Goal: Task Accomplishment & Management: Contribute content

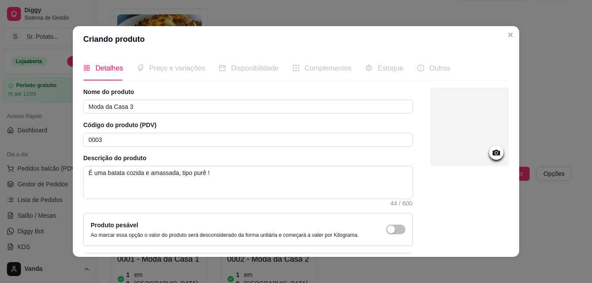
scroll to position [131, 0]
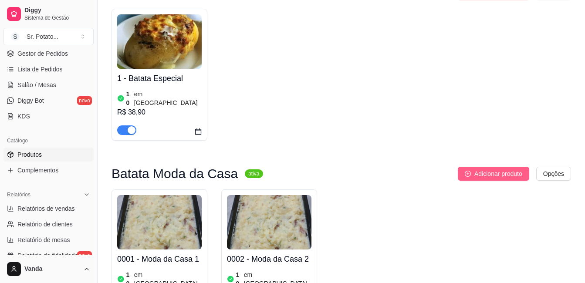
click at [470, 171] on icon "plus-circle" at bounding box center [468, 174] width 6 height 6
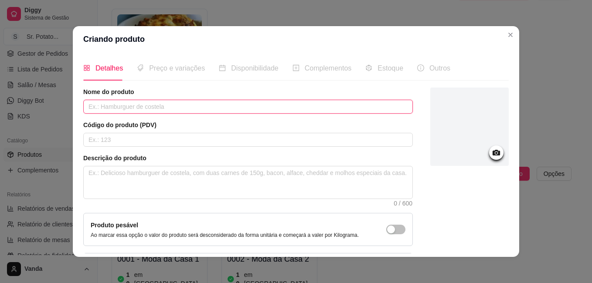
click at [141, 105] on input "text" at bounding box center [247, 107] width 329 height 14
type input "m"
type input "Moda da Casa 3"
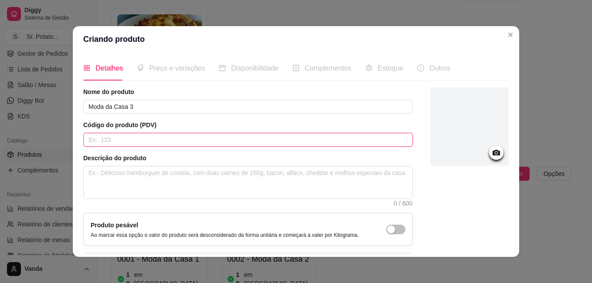
click at [118, 142] on input "text" at bounding box center [247, 140] width 329 height 14
type input "0003"
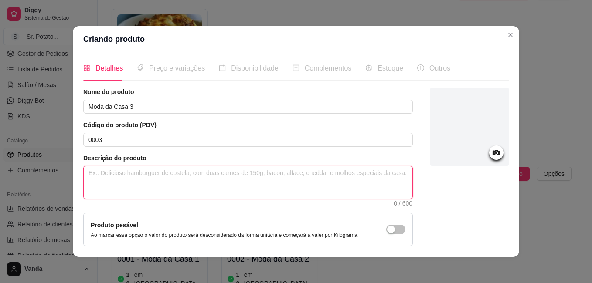
click at [112, 176] on textarea at bounding box center [248, 182] width 328 height 32
type textarea "É"
type textarea "É u"
type textarea "É um"
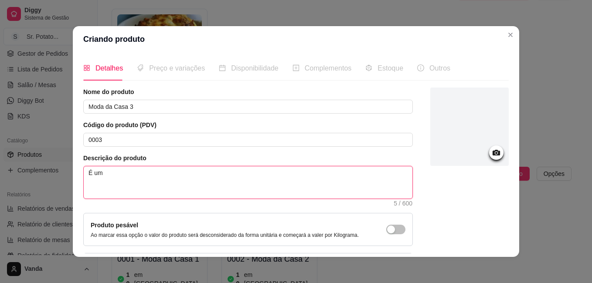
type textarea "É uma"
type textarea "É uma b"
type textarea "É uma ba"
type textarea "É uma bat"
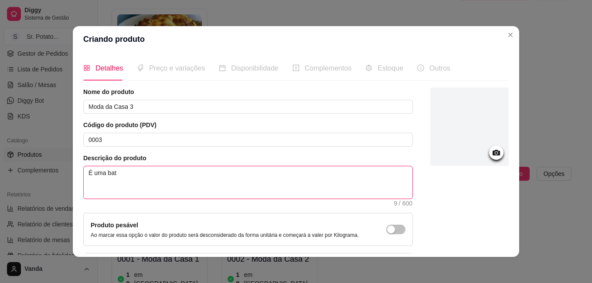
type textarea "É uma bata"
type textarea "É uma batat"
type textarea "É uma batata"
type textarea "É uma batata c"
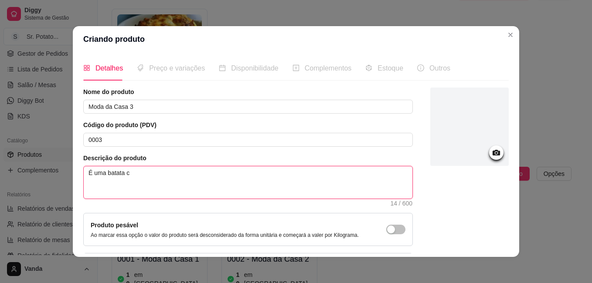
type textarea "É uma batata co"
type textarea "É uma batata coi"
type textarea "É uma batata coid"
type textarea "É uma batata coida"
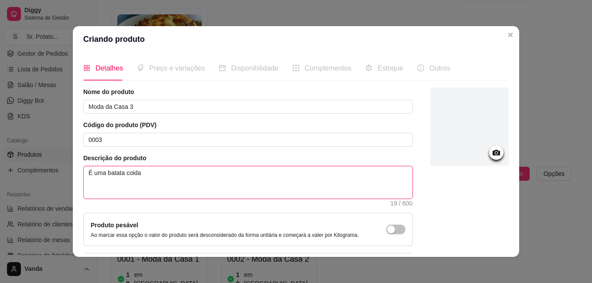
type textarea "É uma batata coida e"
type textarea "É uma batata coida e a"
type textarea "É uma batata coida e am"
type textarea "É uma batata coida e ama"
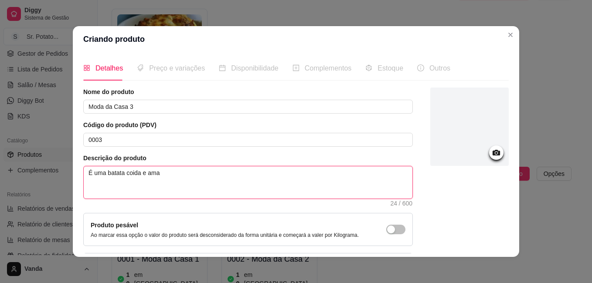
type textarea "É uma batata coida e amas"
type textarea "É uma batata coida e amass"
type textarea "É uma batata coida e amassa"
type textarea "É uma batata coida e amas"
type textarea "É uma batata coida e ama"
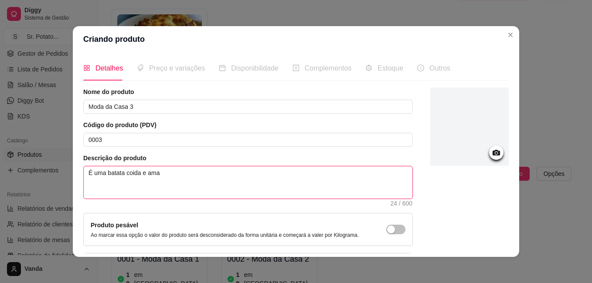
type textarea "É uma batata coida e am"
type textarea "É uma batata coida e a"
type textarea "É uma batata coida e"
type textarea "É uma batata coida"
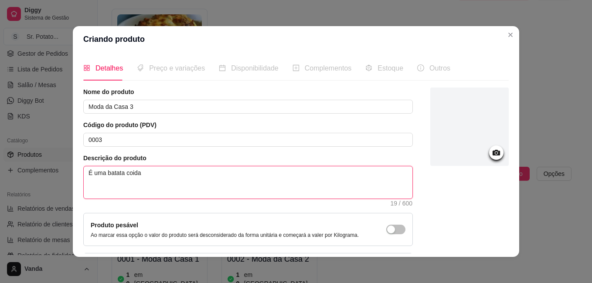
type textarea "É uma batata coida"
type textarea "É uma batata coid"
type textarea "É uma batata coi"
type textarea "É uma batata co"
type textarea "É uma batata coz"
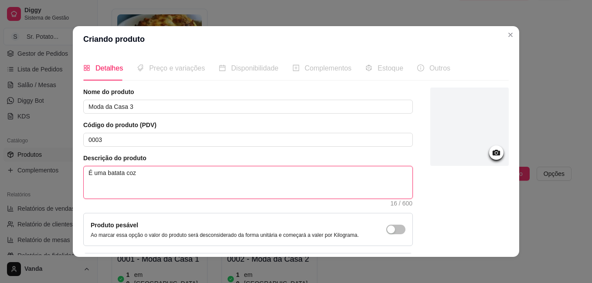
type textarea "É uma batata cozi"
type textarea "É uma batata cozid"
type textarea "É uma batata cozida"
type textarea "É uma batata cozida e"
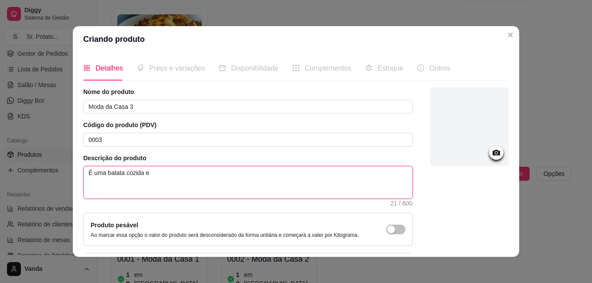
type textarea "É uma batata cozida e"
type textarea "É uma batata cozida e a"
type textarea "É uma batata cozida e am"
type textarea "É uma batata cozida e ama"
type textarea "É uma batata cozida e amas"
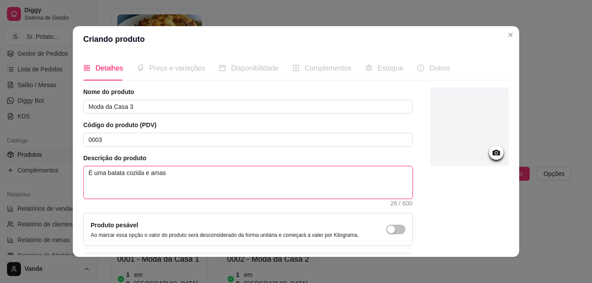
type textarea "É uma batata cozida e amass"
type textarea "É uma batata cozida e [PERSON_NAME]"
type textarea "É uma batata cozida e amassad"
type textarea "É uma batata cozida e amassada"
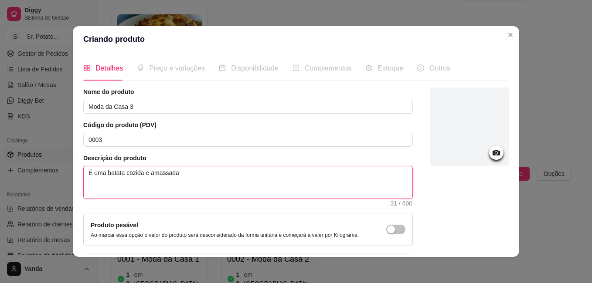
type textarea "É uma batata cozida e amassada t"
type textarea "É uma batata cozida e amassada ti"
type textarea "É uma batata cozida e amassada tip"
type textarea "É uma batata cozida e amassada tipo"
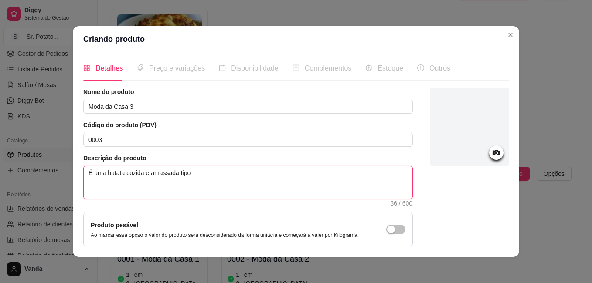
type textarea "É uma batata cozida e amassada tipo p"
type textarea "É uma batata cozida e amassada tipo pu"
type textarea "É uma batata cozida e amassada tipo pur"
type textarea "É uma batata cozida e amassada tipo purê"
type textarea "É uma batata cozida e amassada tipo purê!"
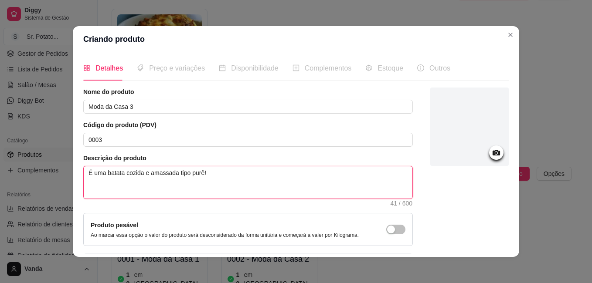
type textarea "É uma batata cozida e amassada tipo purê!"
type textarea "É uma batata cozida e amassada tipo purê! m"
type textarea "É uma batata cozida e amassada tipo purê! mi"
type textarea "É uma batata cozida e amassada tipo purê! mis"
type textarea "É uma batata cozida e amassada tipo purê! mist"
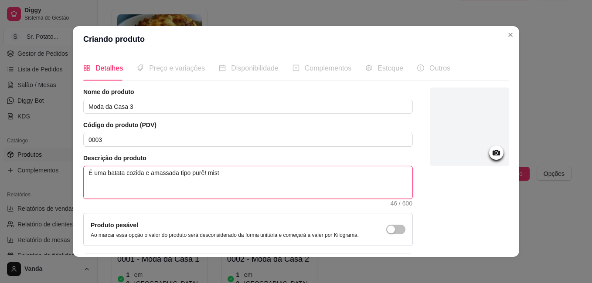
type textarea "É uma batata cozida e amassada tipo purê! mistu"
type textarea "É uma batata cozida e amassada tipo purê! mistur"
type textarea "É uma batata cozida e amassada tipo purê! mistura"
type textarea "É uma batata cozida e amassada tipo purê! misturan"
type textarea "É uma batata cozida e amassada tipo purê! misturand"
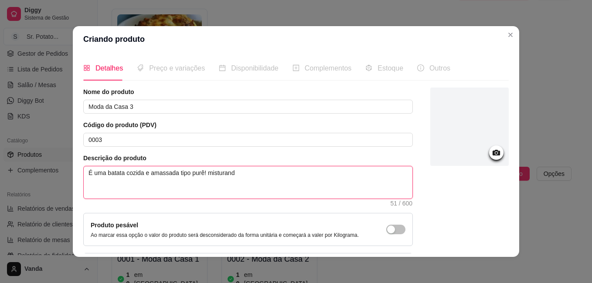
type textarea "É uma batata cozida e amassada tipo purê! misturando"
type textarea "É uma batata cozida e amassada tipo purê! misturand"
type textarea "É uma batata cozida e amassada tipo purê! misturan"
type textarea "É uma batata cozida e amassada tipo purê! mistura"
type textarea "É uma batata cozida e amassada tipo purê! mistur"
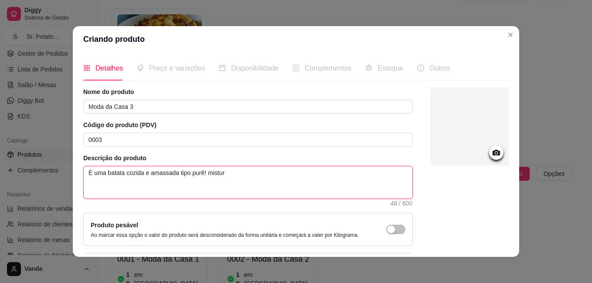
type textarea "É uma batata cozida e amassada tipo purê! mistu"
type textarea "É uma batata cozida e amassada tipo purê! mist"
type textarea "É uma batata cozida e amassada tipo purê! mis"
type textarea "É uma batata cozida e amassada tipo purê! mi"
type textarea "É uma batata cozida e amassada tipo purê! m"
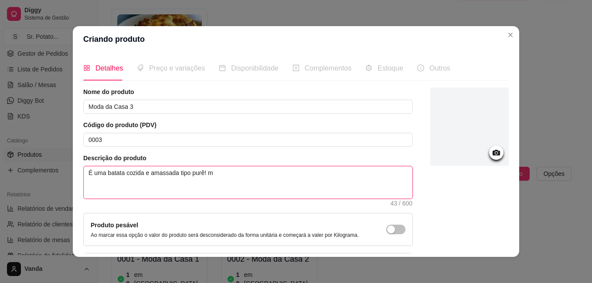
type textarea "É uma batata cozida e amassada tipo purê!"
type textarea "É uma batata cozida e amassada tipo purê! M"
type textarea "É uma batata cozida e amassada tipo purê! Mi"
type textarea "É uma batata cozida e amassada tipo purê! Mis"
type textarea "É uma batata cozida e amassada tipo purê! Mist"
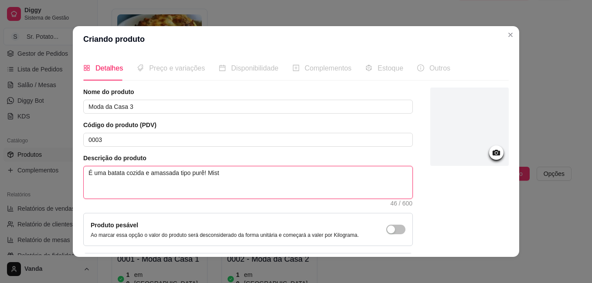
type textarea "É uma batata cozida e amassada tipo purê! Mistu"
type textarea "É uma batata cozida e amassada tipo purê! Mistur"
type textarea "É uma batata cozida e amassada tipo purê! Mistura"
type textarea "É uma batata cozida e amassada tipo purê! Misturan"
type textarea "É uma batata cozida e amassada tipo purê! Misturand"
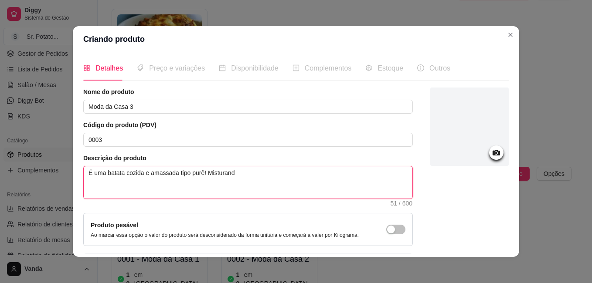
type textarea "É uma batata cozida e amassada tipo purê! Misturando"
type textarea "É uma batata cozida e amassada tipo purê! Misturandon"
type textarea "É uma batata cozida e amassada tipo purê! [GEOGRAPHIC_DATA]"
click at [330, 174] on textarea "É uma batata cozida e amassada tipo purê! Misturando na sua base, os ingredient…" at bounding box center [248, 182] width 328 height 32
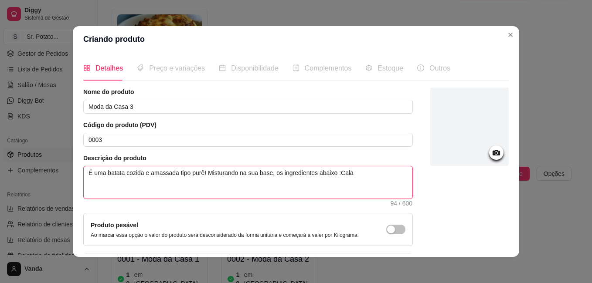
click at [352, 173] on textarea "É uma batata cozida e amassada tipo purê! Misturando na sua base, os ingredient…" at bounding box center [248, 182] width 328 height 32
click at [360, 174] on textarea "É uma batata cozida e amassada tipo purê! Misturando na sua base, os ingredient…" at bounding box center [248, 182] width 328 height 32
click at [379, 173] on textarea "É uma batata cozida e amassada tipo purê! Misturando na sua base, os ingredient…" at bounding box center [248, 182] width 328 height 32
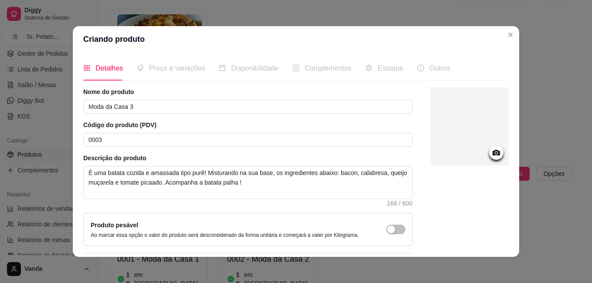
click at [491, 152] on icon at bounding box center [496, 153] width 10 height 10
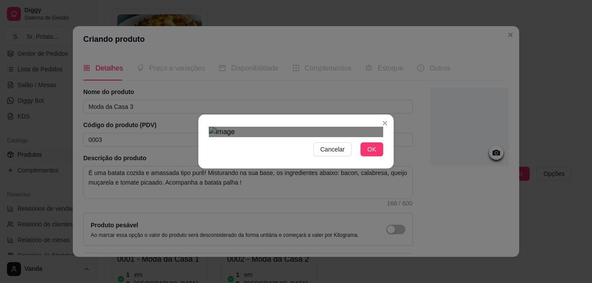
click at [296, 148] on div "Use the arrow keys to move the crop selection area" at bounding box center [292, 226] width 157 height 157
click at [297, 139] on div "Use the arrow keys to move the crop selection area" at bounding box center [294, 217] width 157 height 157
click at [364, 156] on button "OK" at bounding box center [371, 149] width 23 height 14
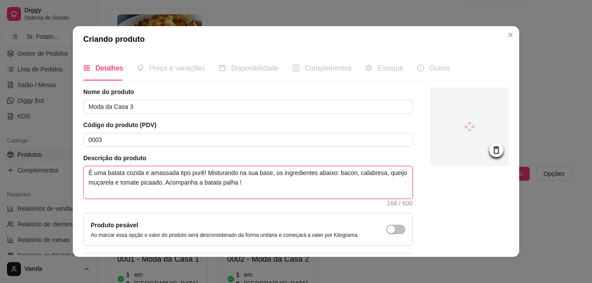
click at [151, 183] on textarea "É uma batata cozida e amassada tipo purê! Misturando na sua base, os ingredient…" at bounding box center [248, 182] width 328 height 32
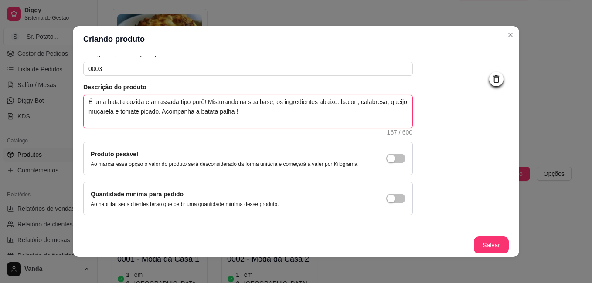
scroll to position [71, 0]
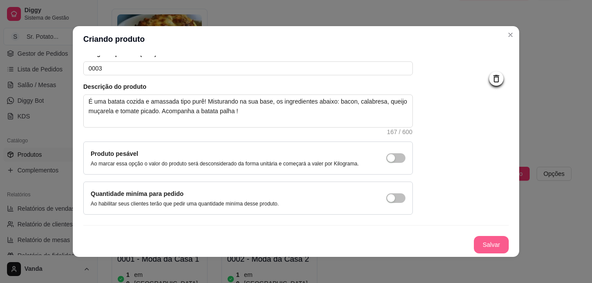
click at [484, 244] on button "Salvar" at bounding box center [490, 244] width 35 height 17
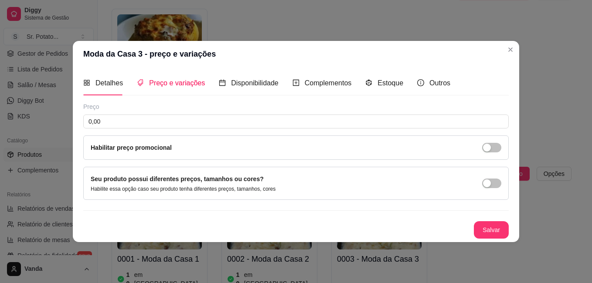
scroll to position [0, 0]
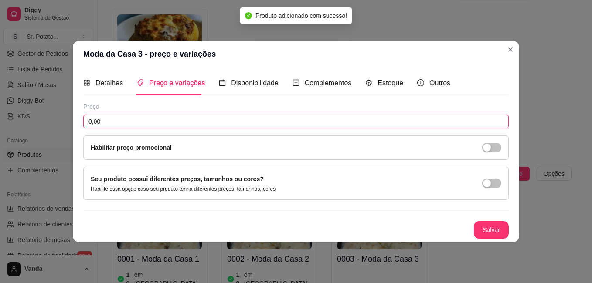
click at [116, 122] on input "0,00" at bounding box center [295, 122] width 425 height 14
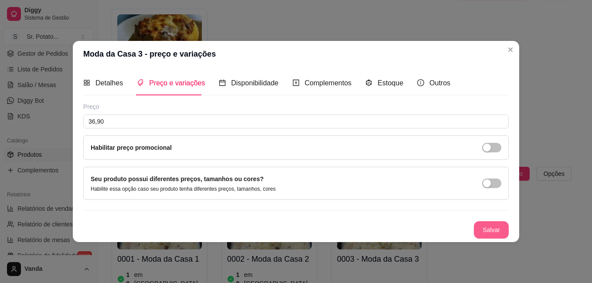
click at [483, 232] on button "Salvar" at bounding box center [490, 229] width 35 height 17
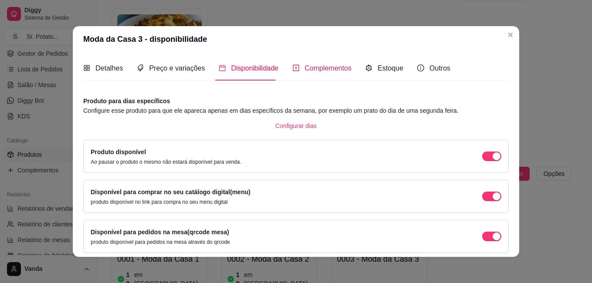
click at [308, 68] on span "Complementos" at bounding box center [327, 67] width 47 height 7
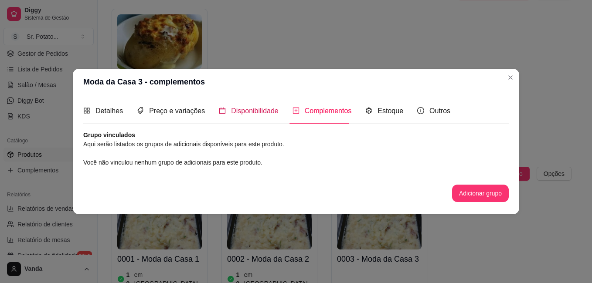
click at [265, 107] on span "Disponibilidade" at bounding box center [254, 110] width 47 height 7
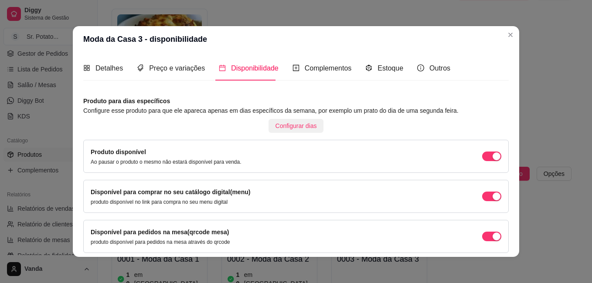
click at [297, 127] on span "Configurar dias" at bounding box center [295, 126] width 41 height 10
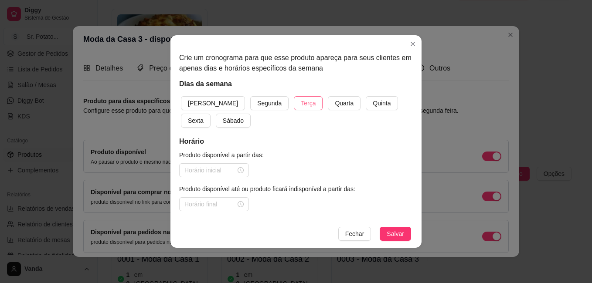
click at [301, 101] on span "Terça" at bounding box center [308, 103] width 15 height 10
click at [335, 101] on span "Quarta" at bounding box center [344, 103] width 19 height 10
click at [203, 116] on span "Sexta" at bounding box center [196, 121] width 16 height 10
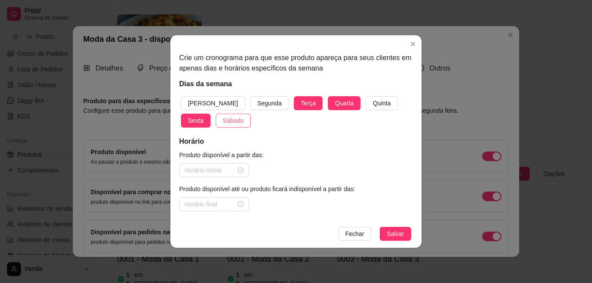
click at [223, 122] on span "Sábado" at bounding box center [233, 121] width 21 height 10
click at [205, 102] on span "[PERSON_NAME]" at bounding box center [213, 103] width 50 height 10
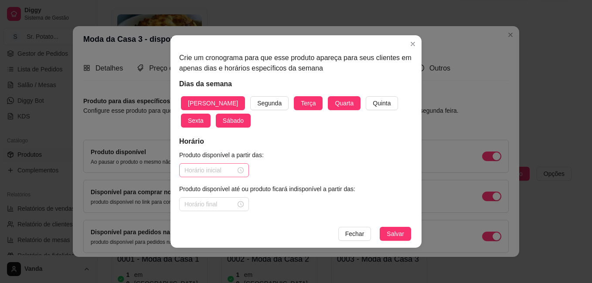
click at [240, 170] on div at bounding box center [213, 171] width 59 height 10
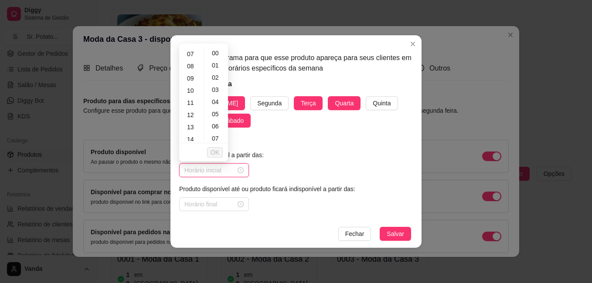
scroll to position [87, 0]
click at [196, 85] on div "10" at bounding box center [191, 88] width 21 height 12
click at [219, 154] on button "OK" at bounding box center [215, 152] width 16 height 10
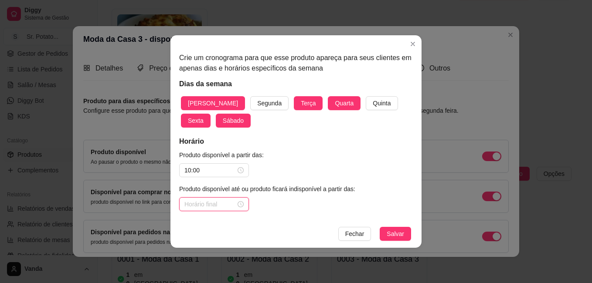
click at [212, 204] on input at bounding box center [209, 204] width 51 height 10
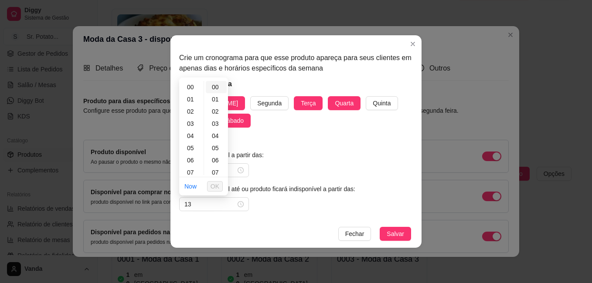
click at [216, 84] on div "00" at bounding box center [216, 87] width 21 height 12
click at [211, 206] on input "00:00" at bounding box center [209, 204] width 51 height 10
click at [188, 117] on div "13" at bounding box center [191, 115] width 21 height 12
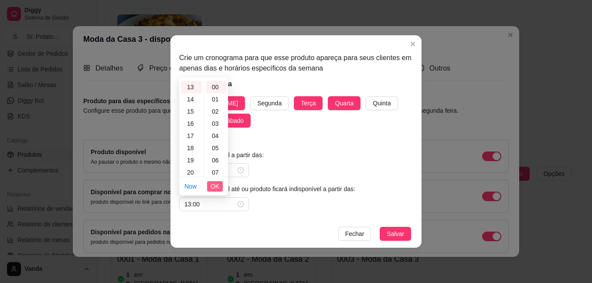
click at [213, 185] on span "OK" at bounding box center [214, 187] width 9 height 10
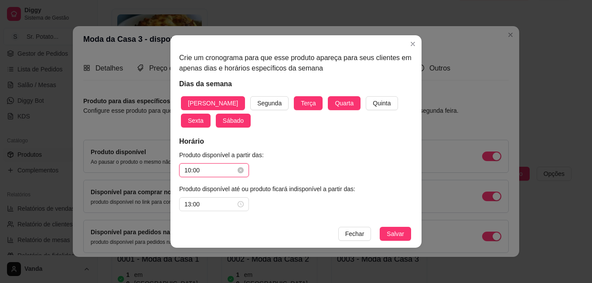
click at [206, 169] on input "10:00" at bounding box center [209, 171] width 51 height 10
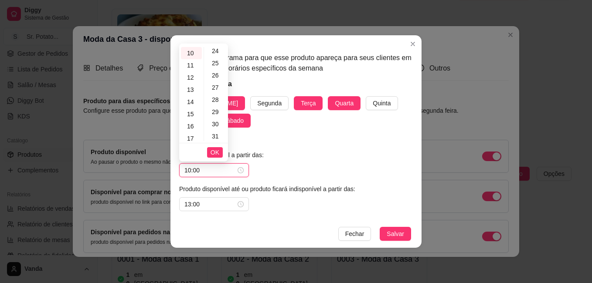
scroll to position [305, 0]
click at [215, 114] on div "30" at bounding box center [216, 114] width 21 height 12
click at [216, 153] on span "OK" at bounding box center [214, 153] width 9 height 10
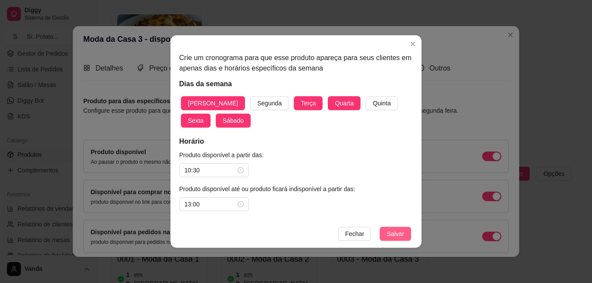
click at [394, 233] on span "Salvar" at bounding box center [394, 234] width 17 height 10
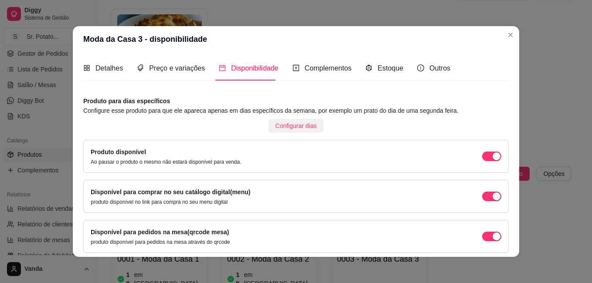
click at [290, 128] on span "Configurar dias" at bounding box center [295, 126] width 41 height 10
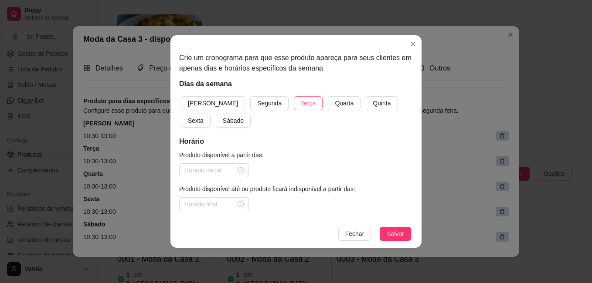
click at [301, 101] on span "Terça" at bounding box center [308, 103] width 15 height 10
click at [335, 100] on span "Quarta" at bounding box center [344, 103] width 19 height 10
click at [210, 114] on button "Sexta" at bounding box center [196, 121] width 30 height 14
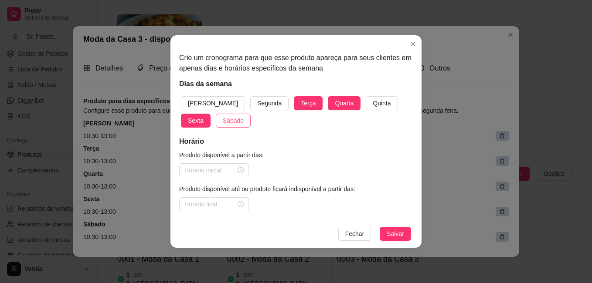
click at [216, 119] on button "Sábado" at bounding box center [233, 121] width 35 height 14
click at [193, 101] on span "[PERSON_NAME]" at bounding box center [213, 103] width 50 height 10
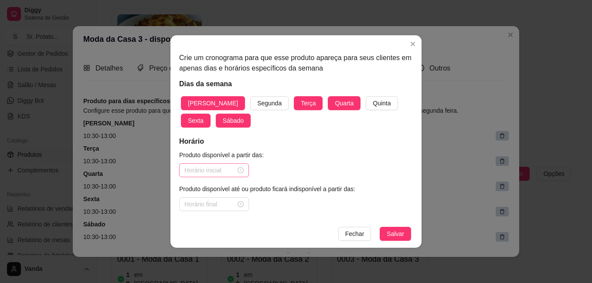
click at [241, 168] on div at bounding box center [213, 171] width 59 height 10
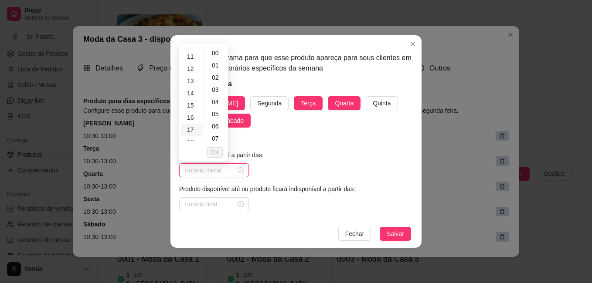
scroll to position [174, 0]
click at [191, 98] on div "18" at bounding box center [191, 98] width 21 height 12
click at [215, 153] on span "OK" at bounding box center [214, 153] width 9 height 10
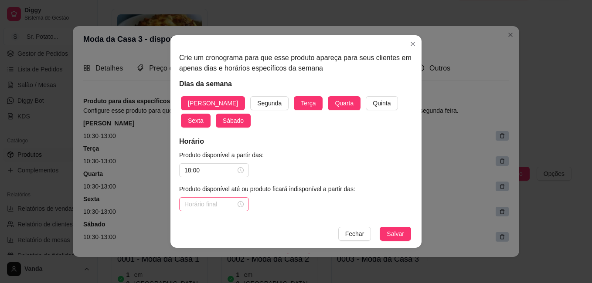
click at [237, 201] on div at bounding box center [213, 204] width 59 height 10
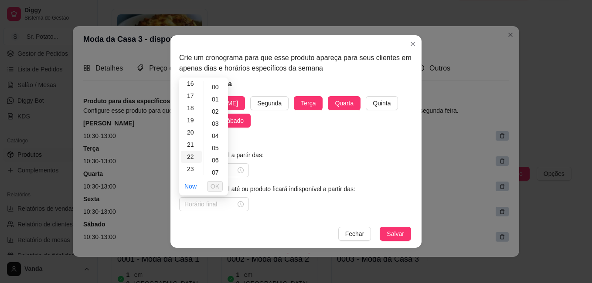
click at [190, 154] on div "22" at bounding box center [191, 157] width 21 height 12
click at [218, 102] on div "30" at bounding box center [216, 104] width 21 height 12
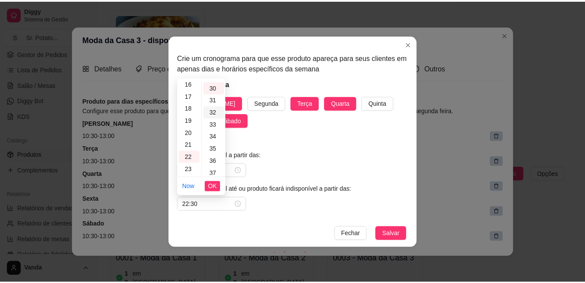
scroll to position [366, 0]
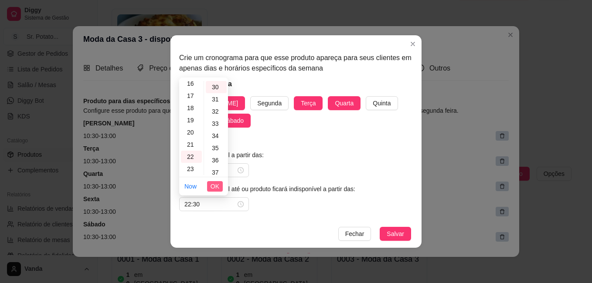
click at [218, 185] on span "OK" at bounding box center [214, 187] width 9 height 10
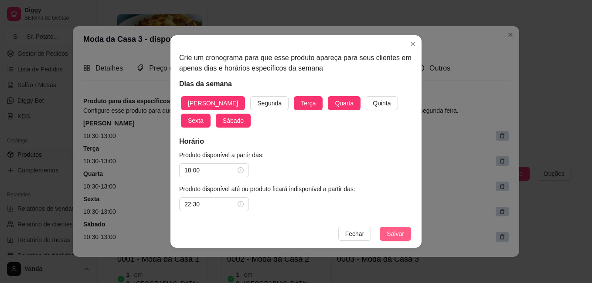
click at [402, 230] on span "Salvar" at bounding box center [394, 234] width 17 height 10
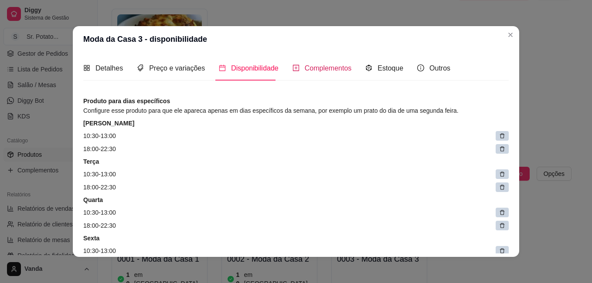
click at [331, 68] on span "Complementos" at bounding box center [327, 67] width 47 height 7
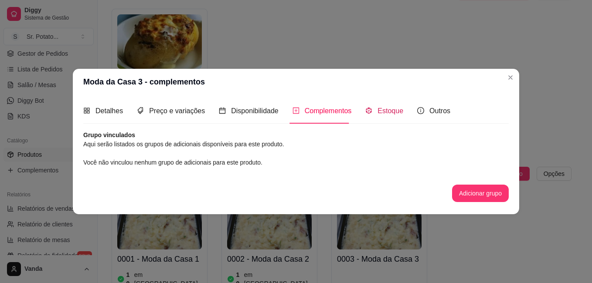
click at [385, 114] on span "Estoque" at bounding box center [390, 110] width 26 height 7
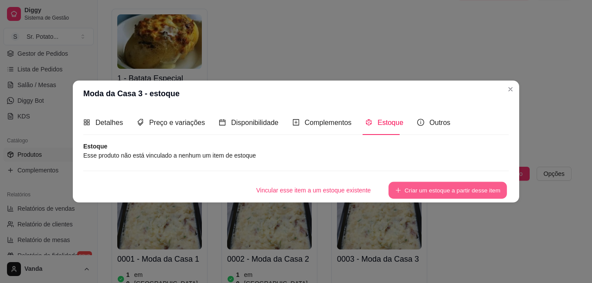
click at [405, 191] on button "Criar um estoque a partir desse item" at bounding box center [447, 190] width 118 height 17
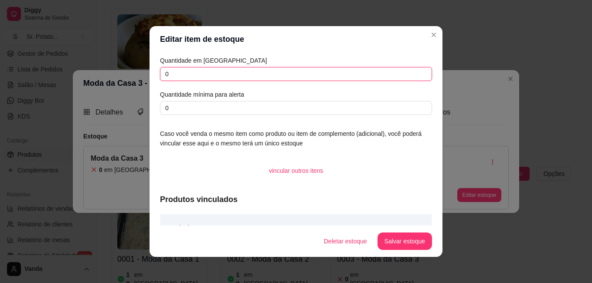
click at [179, 77] on input "0" at bounding box center [296, 74] width 272 height 14
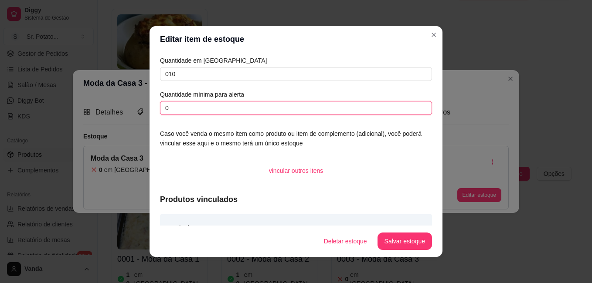
click at [173, 103] on input "0" at bounding box center [296, 108] width 272 height 14
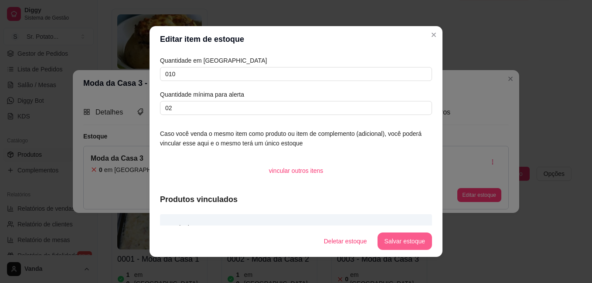
click at [388, 243] on button "Salvar estoque" at bounding box center [404, 241] width 54 height 17
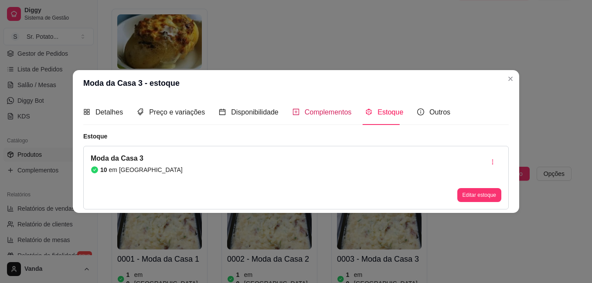
click at [323, 109] on span "Complementos" at bounding box center [327, 111] width 47 height 7
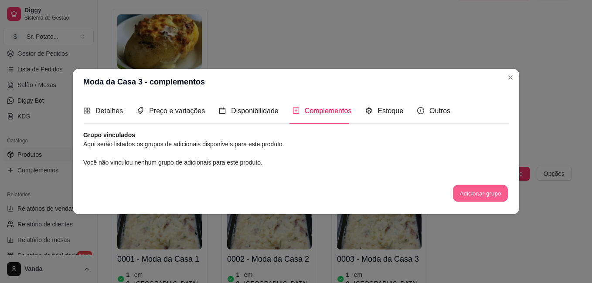
click at [478, 191] on button "Adicionar grupo" at bounding box center [480, 193] width 55 height 17
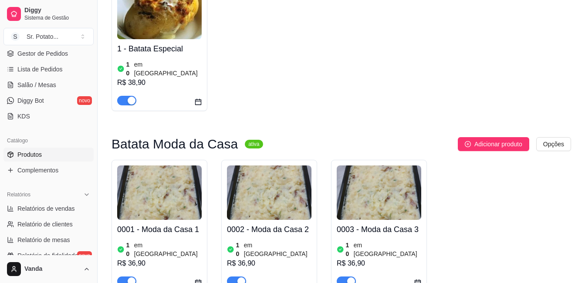
scroll to position [946, 0]
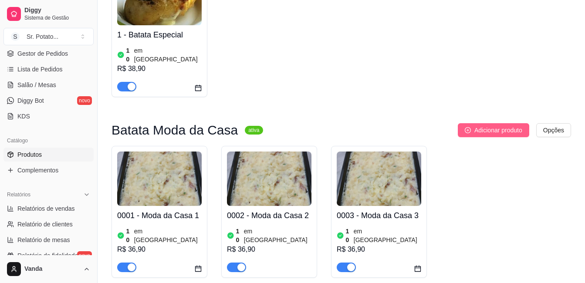
click at [496, 125] on span "Adicionar produto" at bounding box center [498, 130] width 48 height 10
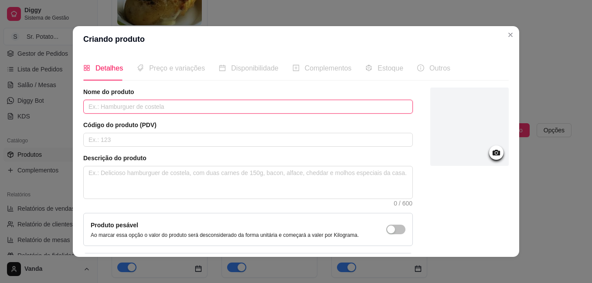
click at [191, 107] on input "text" at bounding box center [247, 107] width 329 height 14
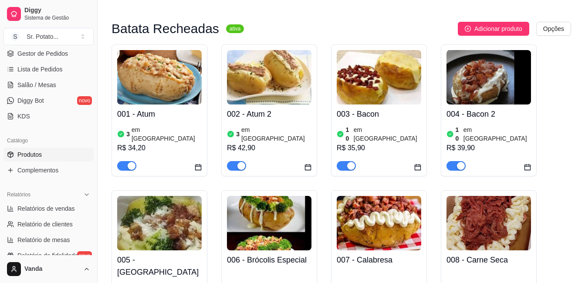
scroll to position [0, 0]
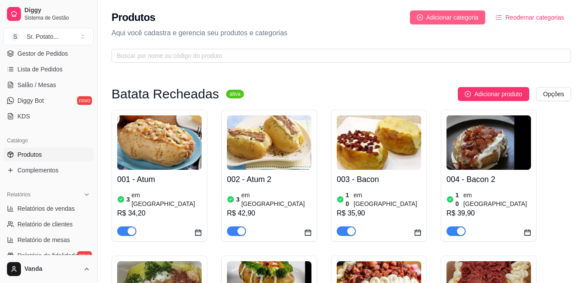
click at [472, 17] on span "Adicionar categoria" at bounding box center [452, 18] width 52 height 10
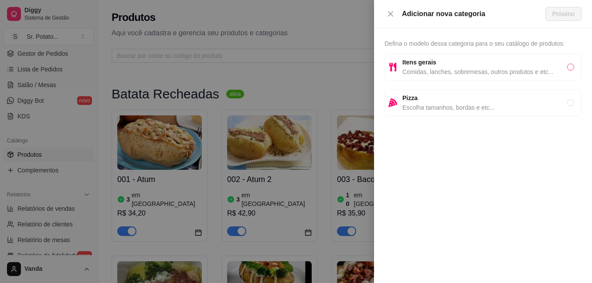
click at [569, 66] on input "radio" at bounding box center [570, 67] width 7 height 7
click at [557, 14] on span "Próximo" at bounding box center [563, 14] width 22 height 10
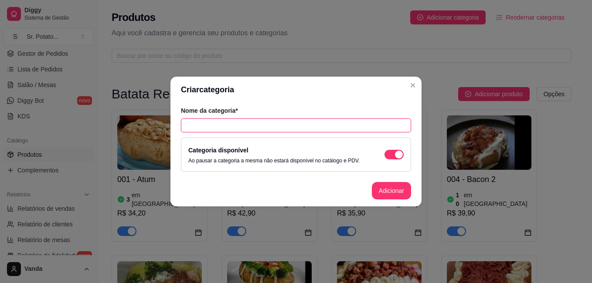
click at [224, 126] on input "text" at bounding box center [296, 125] width 230 height 14
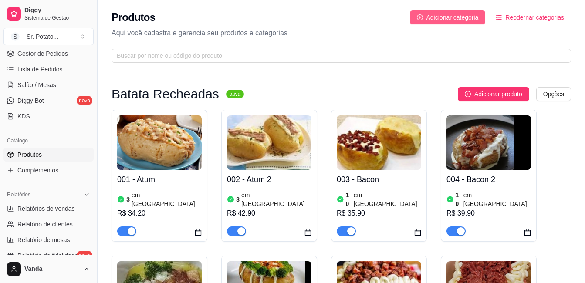
click at [441, 17] on span "Adicionar categoria" at bounding box center [452, 18] width 52 height 10
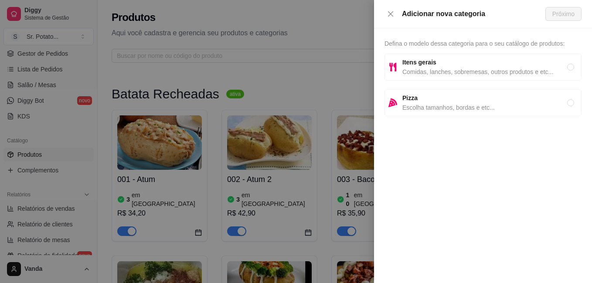
click at [439, 69] on span "Comidas, lanches, sobremesas, outros produtos e etc..." at bounding box center [484, 72] width 165 height 10
click at [555, 15] on span "Próximo" at bounding box center [563, 14] width 22 height 10
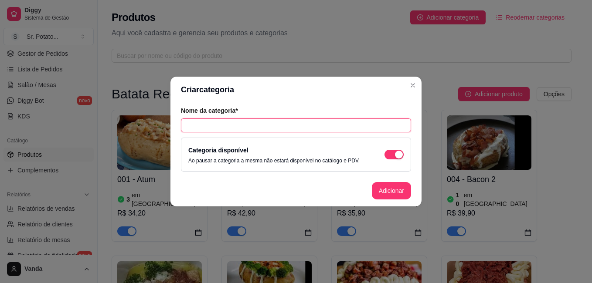
click at [254, 123] on input "text" at bounding box center [296, 125] width 230 height 14
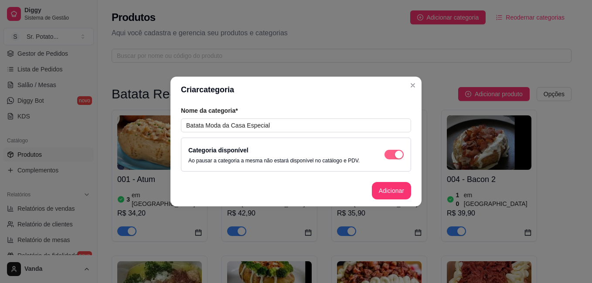
click at [396, 154] on div "button" at bounding box center [399, 155] width 8 height 8
click at [392, 193] on button "Adicionar" at bounding box center [391, 191] width 38 height 17
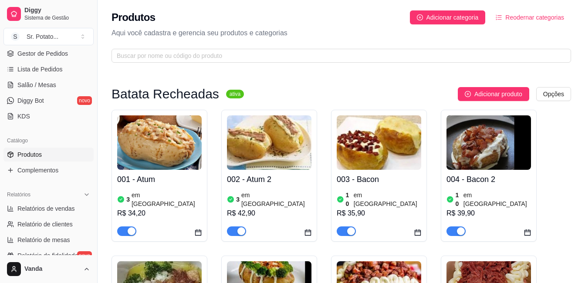
click at [523, 20] on span "Reodernar categorias" at bounding box center [534, 18] width 59 height 10
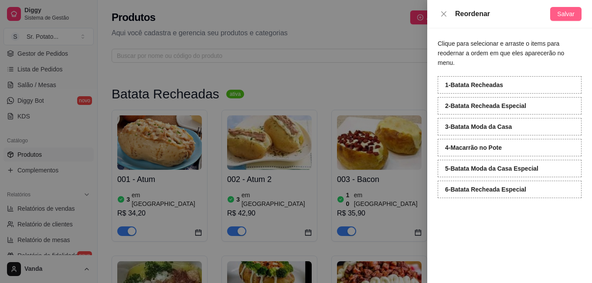
click at [571, 15] on span "Salvar" at bounding box center [565, 14] width 17 height 10
click at [444, 16] on icon "close" at bounding box center [443, 13] width 7 height 7
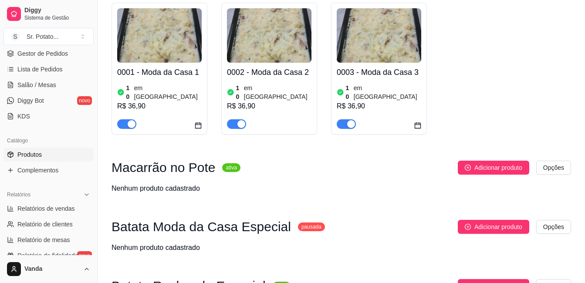
scroll to position [1092, 0]
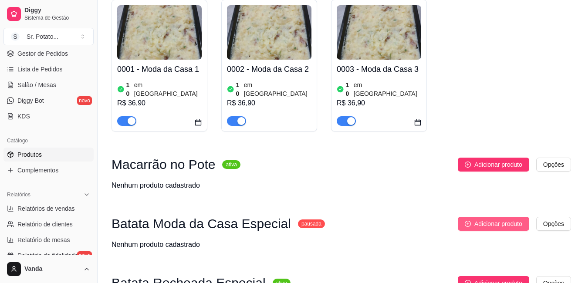
click at [477, 219] on span "Adicionar produto" at bounding box center [498, 224] width 48 height 10
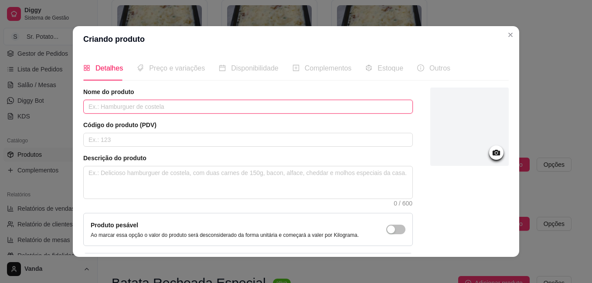
click at [121, 106] on input "text" at bounding box center [247, 107] width 329 height 14
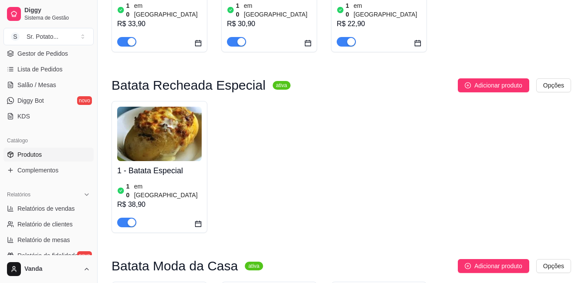
scroll to position [787, 0]
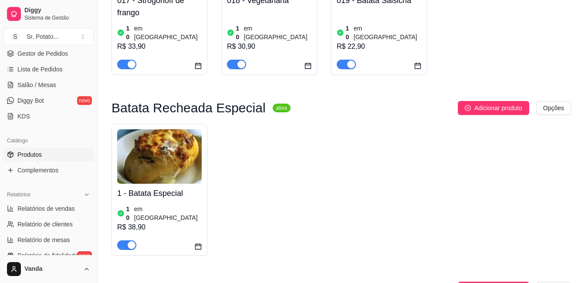
click at [185, 129] on img at bounding box center [159, 156] width 85 height 54
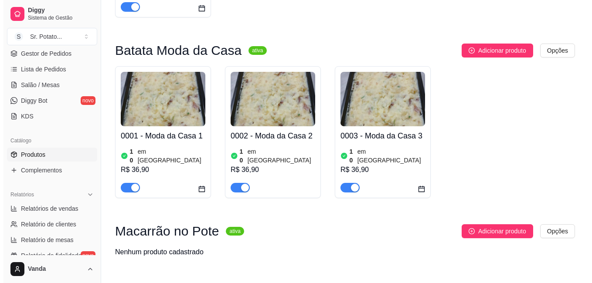
scroll to position [1092, 0]
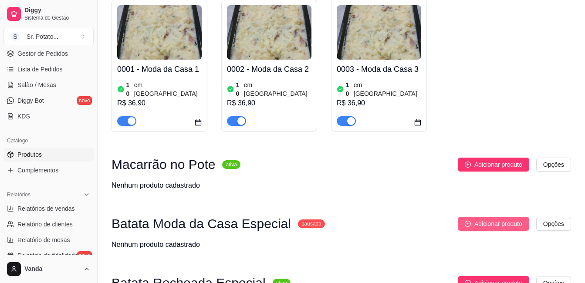
click at [487, 219] on span "Adicionar produto" at bounding box center [498, 224] width 48 height 10
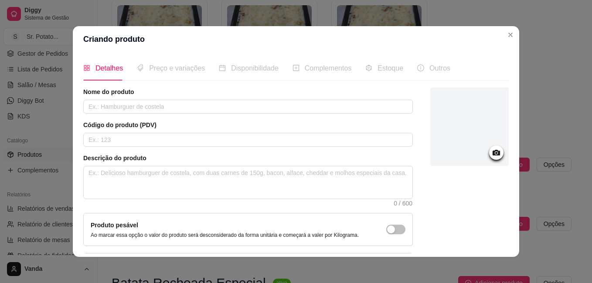
click at [114, 66] on span "Detalhes" at bounding box center [108, 67] width 27 height 7
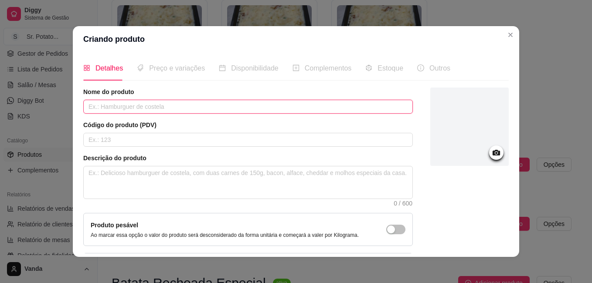
click at [121, 106] on input "text" at bounding box center [247, 107] width 329 height 14
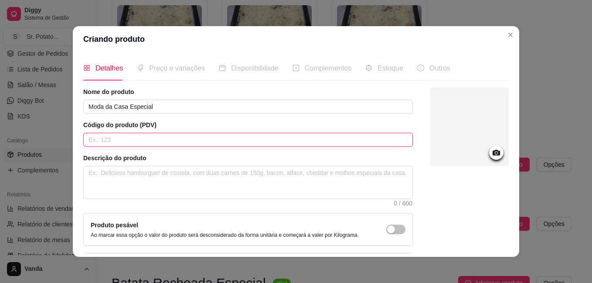
click at [145, 139] on input "text" at bounding box center [247, 140] width 329 height 14
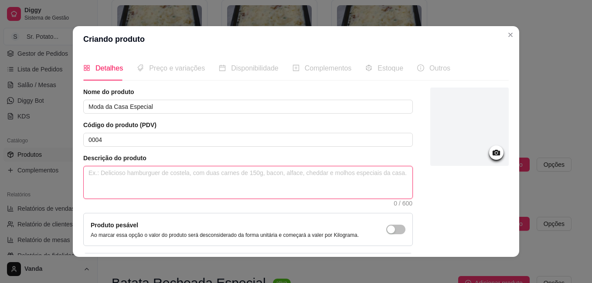
click at [188, 172] on textarea at bounding box center [248, 182] width 328 height 32
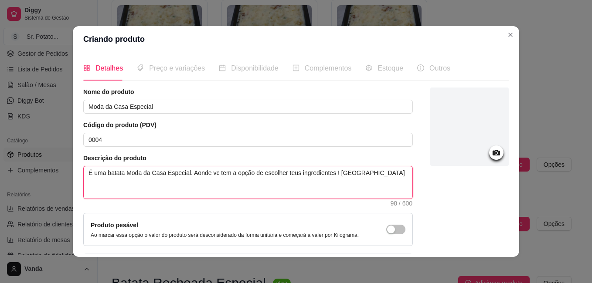
click at [364, 174] on textarea "É uma batata Moda da Casa Especial. Aonde vc tem a opção de escolher teus ingre…" at bounding box center [248, 182] width 328 height 32
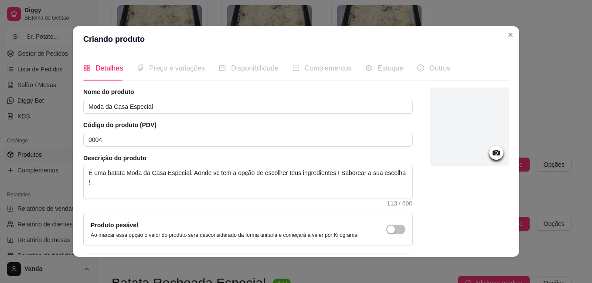
click at [492, 155] on icon at bounding box center [495, 153] width 7 height 6
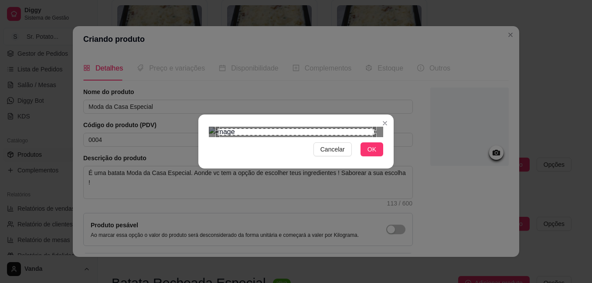
click at [279, 128] on div "Use the arrow keys to move the crop selection area" at bounding box center [295, 131] width 157 height 7
click at [282, 128] on div "Use the arrow keys to move the crop selection area" at bounding box center [295, 131] width 157 height 7
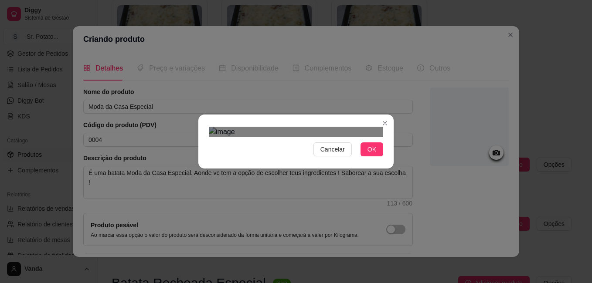
click at [277, 140] on div "Use the arrow keys to move the crop selection area" at bounding box center [294, 218] width 157 height 157
click at [368, 154] on span "OK" at bounding box center [371, 150] width 9 height 10
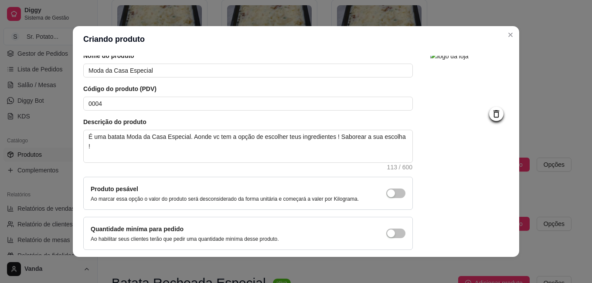
scroll to position [71, 0]
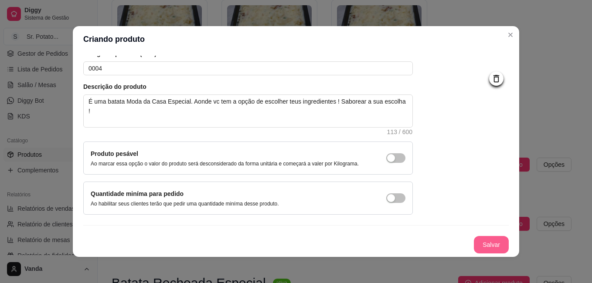
click at [475, 245] on button "Salvar" at bounding box center [490, 244] width 35 height 17
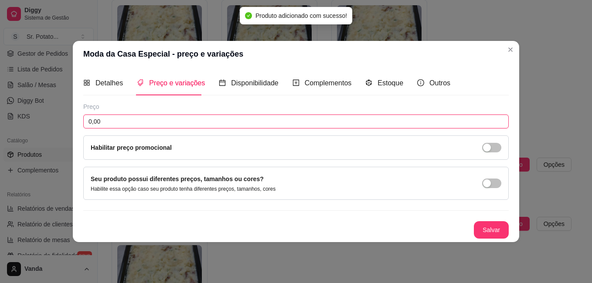
click at [114, 122] on input "0,00" at bounding box center [295, 122] width 425 height 14
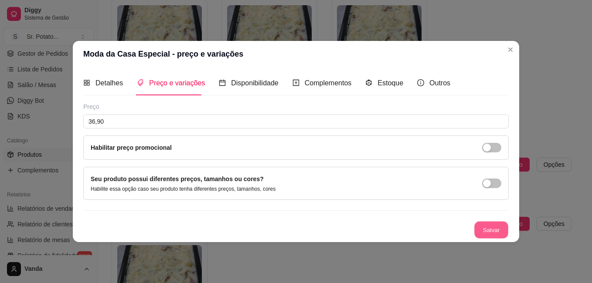
click at [487, 228] on button "Salvar" at bounding box center [491, 230] width 34 height 17
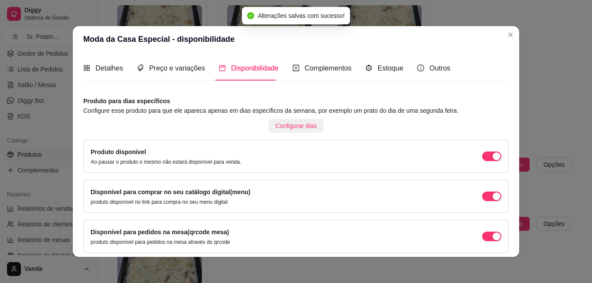
click at [281, 122] on span "Configurar dias" at bounding box center [295, 126] width 41 height 10
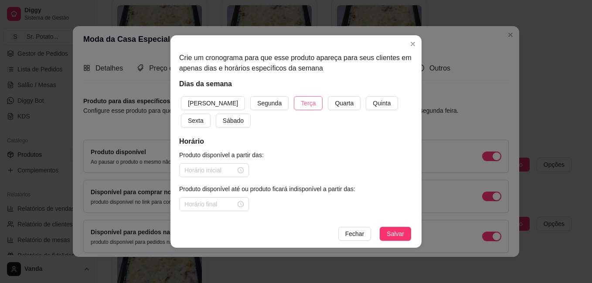
click at [301, 105] on span "Terça" at bounding box center [308, 103] width 15 height 10
click at [335, 105] on span "Quarta" at bounding box center [344, 103] width 19 height 10
click at [210, 114] on button "Sexta" at bounding box center [196, 121] width 30 height 14
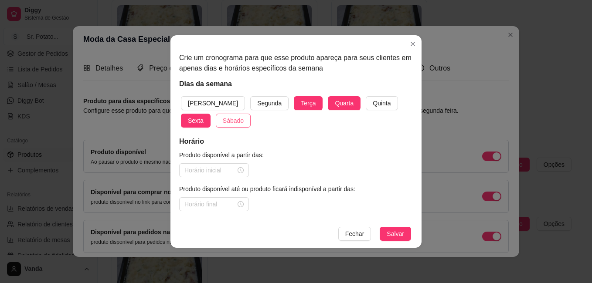
click at [223, 121] on span "Sábado" at bounding box center [233, 121] width 21 height 10
click at [201, 102] on span "[PERSON_NAME]" at bounding box center [213, 103] width 50 height 10
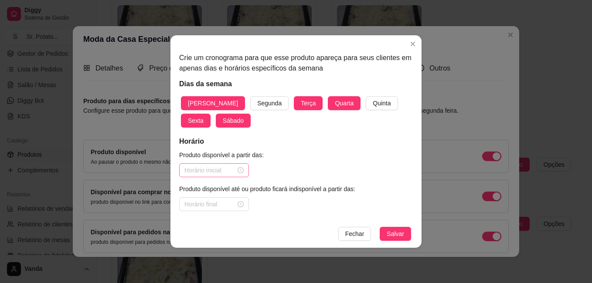
click at [240, 171] on div at bounding box center [213, 171] width 59 height 10
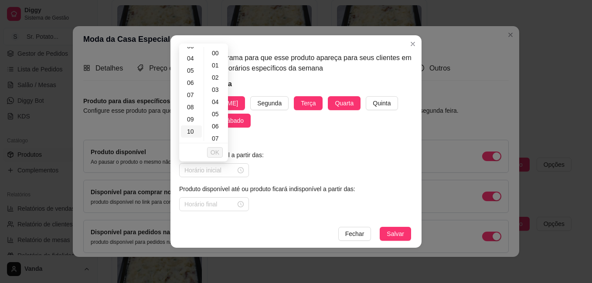
click at [196, 131] on div "10" at bounding box center [191, 131] width 21 height 12
click at [214, 154] on span "OK" at bounding box center [214, 153] width 9 height 10
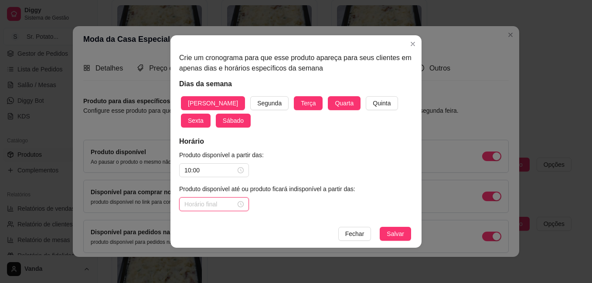
click at [216, 208] on input at bounding box center [209, 204] width 51 height 10
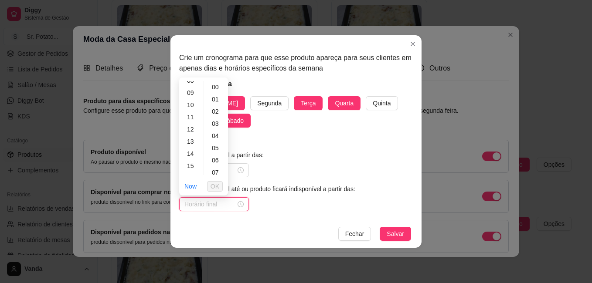
scroll to position [131, 0]
click at [195, 115] on div "13" at bounding box center [191, 115] width 21 height 12
click at [213, 188] on span "OK" at bounding box center [214, 187] width 9 height 10
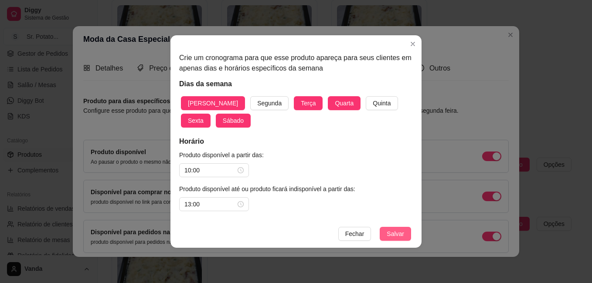
click at [402, 233] on span "Salvar" at bounding box center [394, 234] width 17 height 10
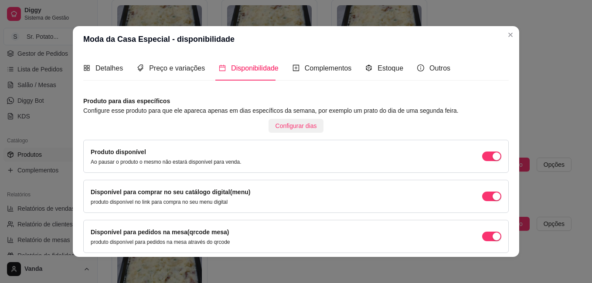
click at [288, 126] on span "Configurar dias" at bounding box center [295, 126] width 41 height 10
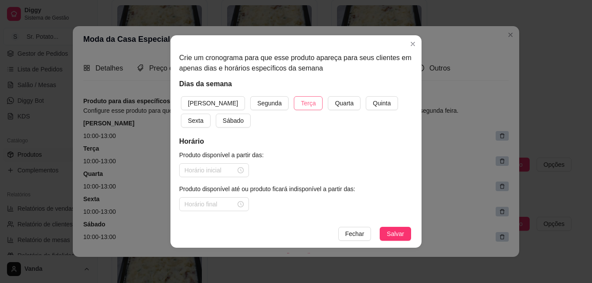
click at [301, 106] on span "Terça" at bounding box center [308, 103] width 15 height 10
click at [335, 101] on span "Quarta" at bounding box center [344, 103] width 19 height 10
click at [203, 116] on span "Sexta" at bounding box center [196, 121] width 16 height 10
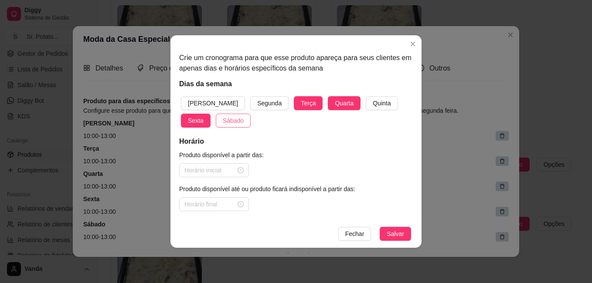
click at [223, 121] on span "Sábado" at bounding box center [233, 121] width 21 height 10
click at [204, 96] on button "[PERSON_NAME]" at bounding box center [213, 103] width 64 height 14
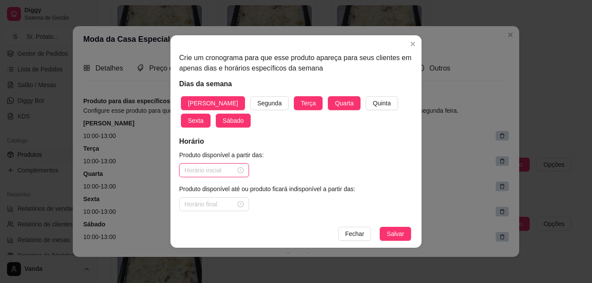
click at [224, 168] on input at bounding box center [209, 171] width 51 height 10
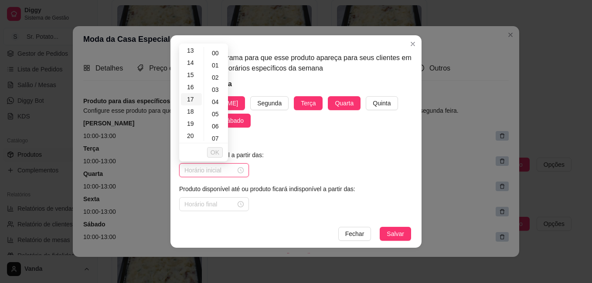
scroll to position [174, 0]
click at [194, 98] on div "18" at bounding box center [191, 98] width 21 height 12
click at [219, 152] on span "OK" at bounding box center [214, 153] width 9 height 10
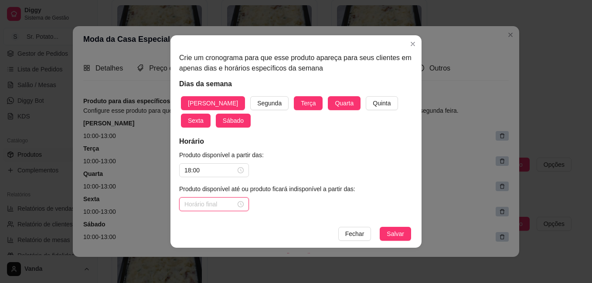
click at [210, 203] on input at bounding box center [209, 204] width 51 height 10
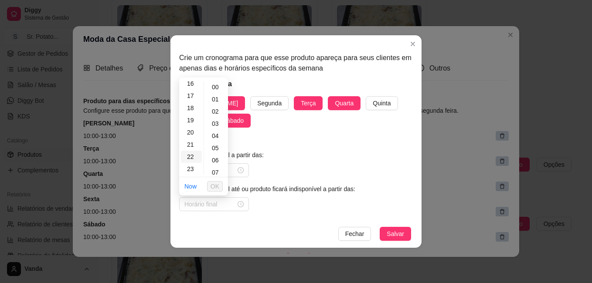
click at [193, 154] on div "22" at bounding box center [191, 157] width 21 height 12
click at [216, 148] on div "30" at bounding box center [216, 148] width 21 height 12
click at [217, 188] on span "OK" at bounding box center [214, 187] width 9 height 10
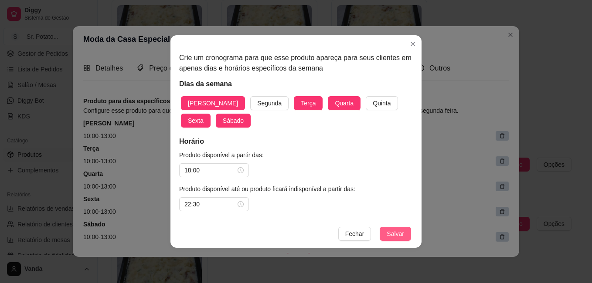
click at [392, 233] on span "Salvar" at bounding box center [394, 234] width 17 height 10
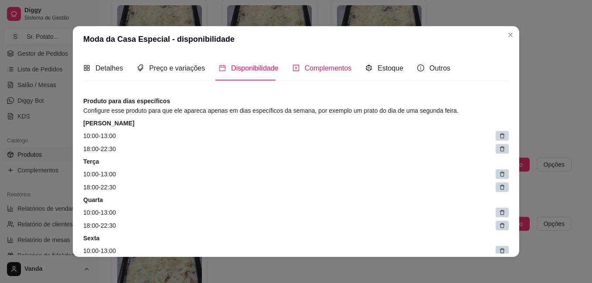
click at [317, 66] on span "Complementos" at bounding box center [327, 67] width 47 height 7
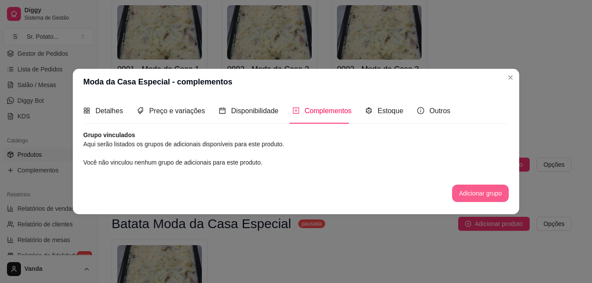
click at [476, 194] on button "Adicionar grupo" at bounding box center [480, 193] width 57 height 17
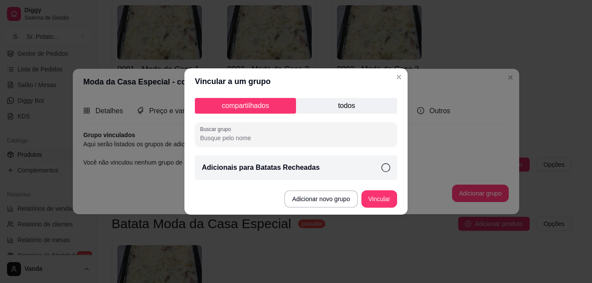
click at [263, 139] on input "Buscar grupo" at bounding box center [296, 138] width 192 height 9
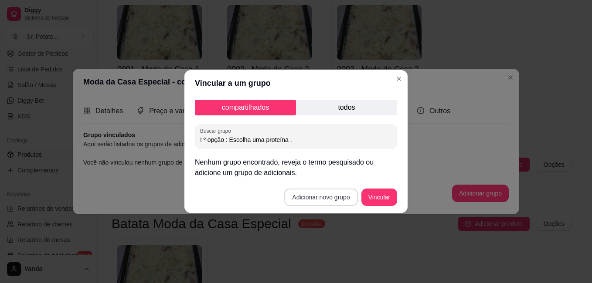
click at [326, 199] on button "Adicionar novo grupo" at bounding box center [320, 197] width 73 height 17
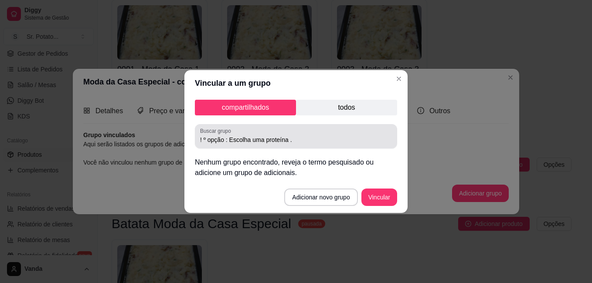
click at [303, 142] on input "! º opção : Escolha uma proteína ." at bounding box center [296, 139] width 192 height 9
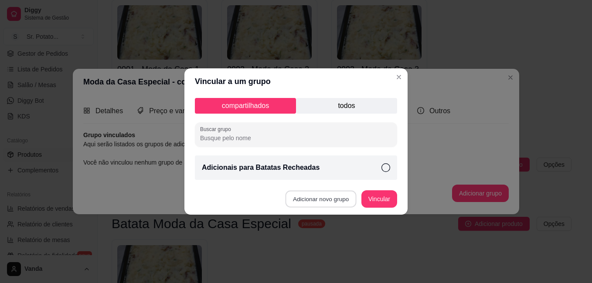
click at [335, 200] on button "Adicionar novo grupo" at bounding box center [320, 199] width 71 height 17
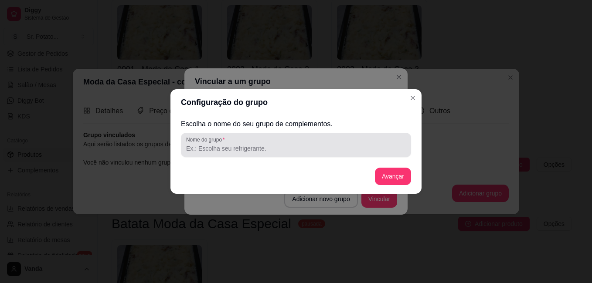
click at [277, 150] on input "Nome do grupo" at bounding box center [296, 148] width 220 height 9
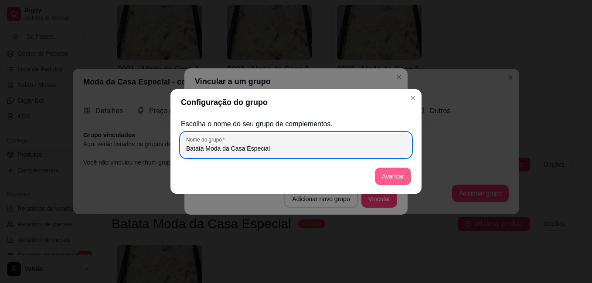
click at [385, 175] on button "Avançar" at bounding box center [393, 176] width 36 height 17
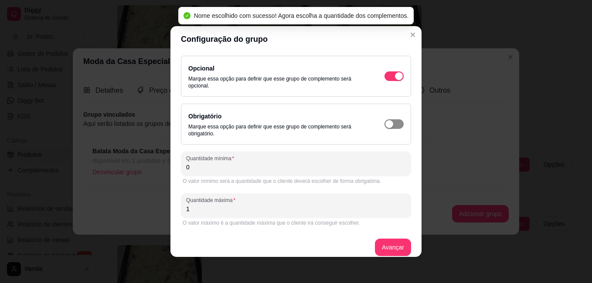
click at [386, 81] on span "button" at bounding box center [393, 76] width 19 height 10
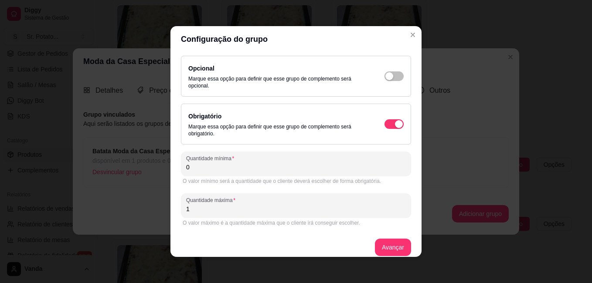
click at [190, 168] on input "0" at bounding box center [296, 167] width 220 height 9
click at [391, 244] on button "Avançar" at bounding box center [393, 247] width 36 height 17
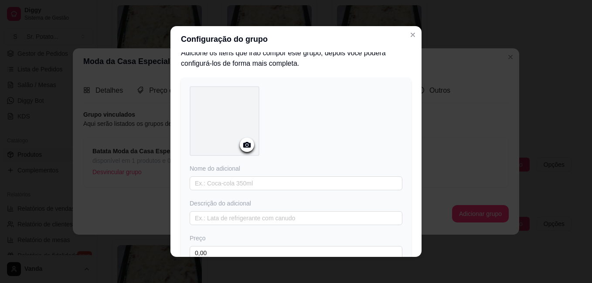
click at [247, 145] on icon at bounding box center [246, 145] width 7 height 6
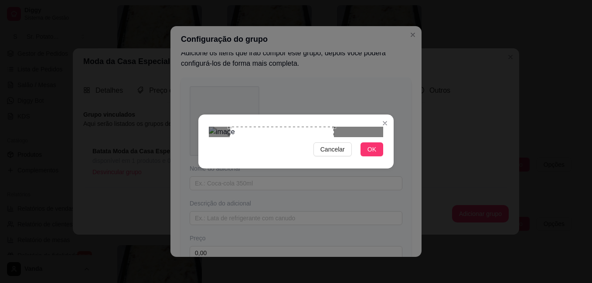
click at [314, 157] on div "Use the arrow keys to move the crop selection area" at bounding box center [282, 179] width 104 height 104
click at [331, 137] on div at bounding box center [296, 132] width 174 height 10
click at [340, 154] on span "Cancelar" at bounding box center [332, 150] width 24 height 10
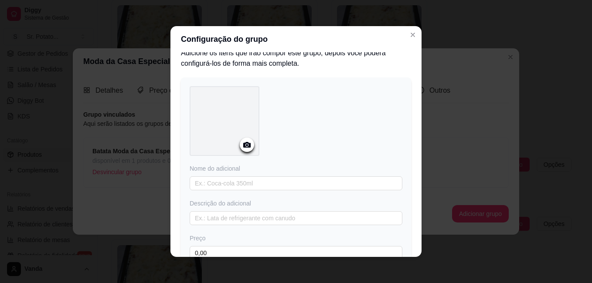
click at [244, 142] on icon at bounding box center [246, 145] width 7 height 6
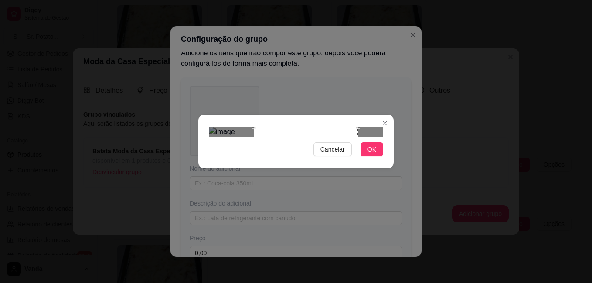
click at [322, 157] on div "Use the arrow keys to move the crop selection area" at bounding box center [306, 179] width 104 height 104
click at [368, 154] on span "OK" at bounding box center [371, 150] width 9 height 10
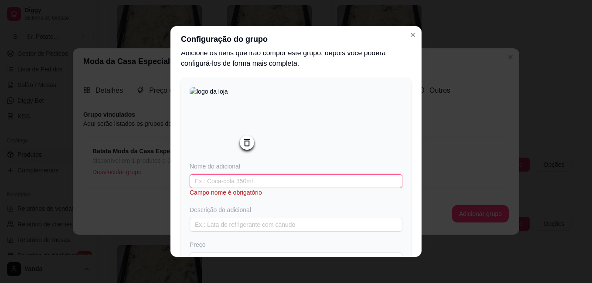
click at [270, 185] on input "text" at bounding box center [295, 181] width 213 height 14
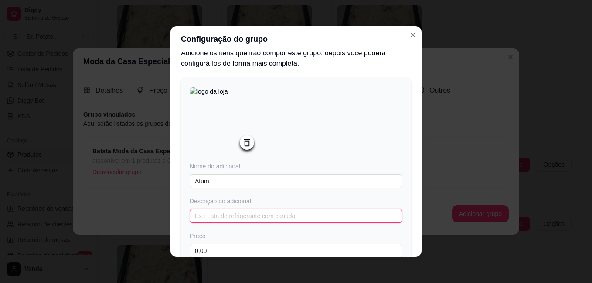
click at [262, 220] on input "text" at bounding box center [295, 216] width 213 height 14
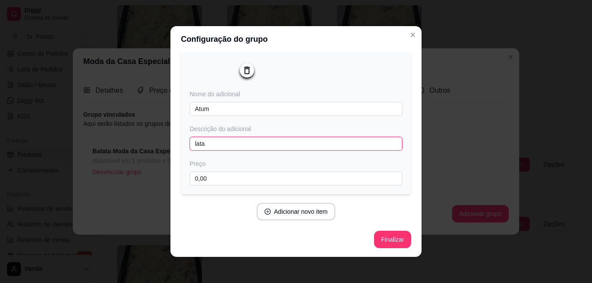
scroll to position [82, 0]
click at [305, 213] on button "Adicionar novo item" at bounding box center [296, 211] width 79 height 17
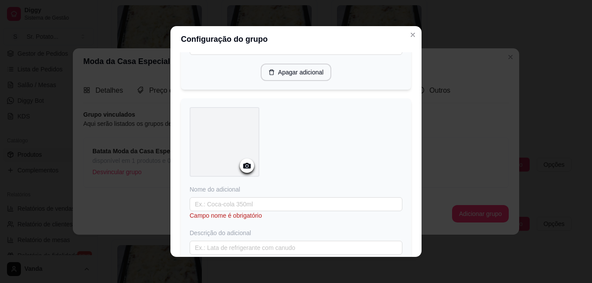
scroll to position [213, 0]
click at [246, 168] on icon at bounding box center [247, 164] width 10 height 10
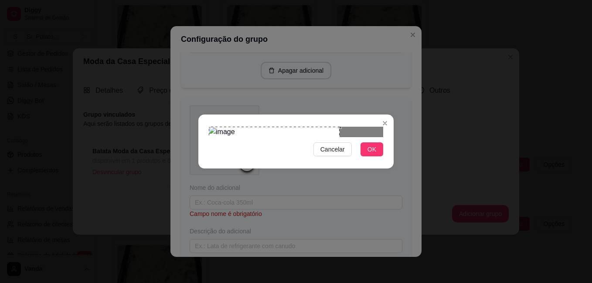
click at [278, 127] on div "Use the arrow keys to move the crop selection area" at bounding box center [274, 169] width 131 height 85
click at [331, 127] on div at bounding box center [296, 132] width 174 height 10
click at [375, 154] on span "OK" at bounding box center [371, 150] width 9 height 10
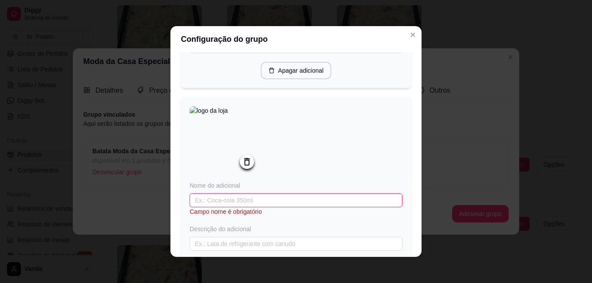
click at [234, 206] on input "text" at bounding box center [295, 200] width 213 height 14
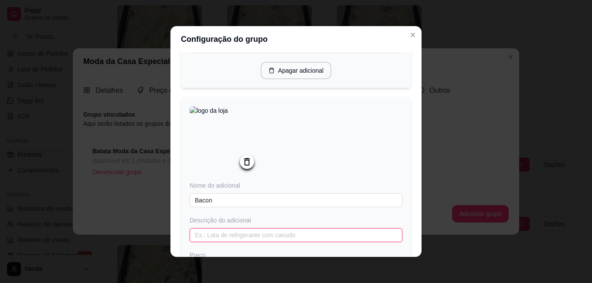
click at [238, 238] on input "text" at bounding box center [295, 235] width 213 height 14
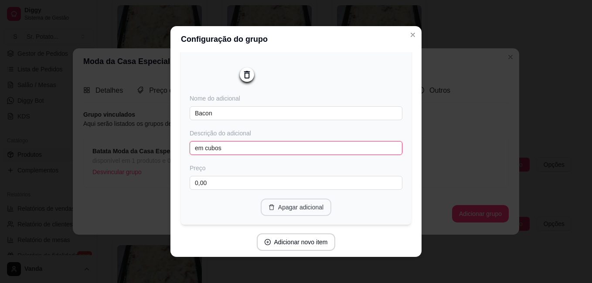
scroll to position [334, 0]
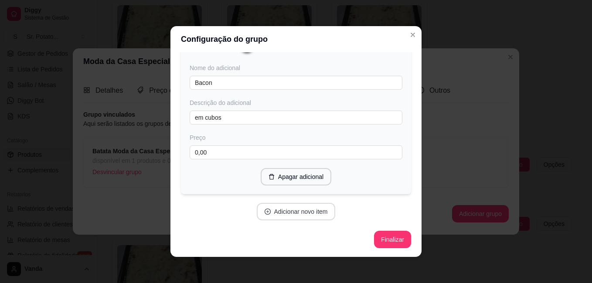
click at [302, 212] on button "Adicionar novo item" at bounding box center [296, 211] width 79 height 17
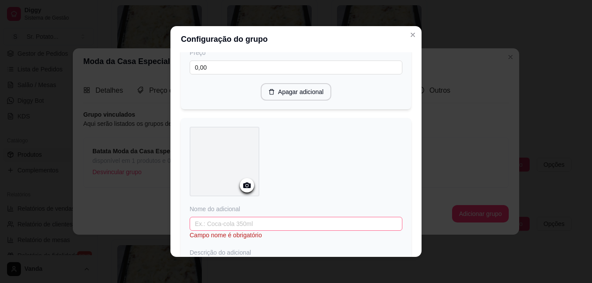
scroll to position [421, 0]
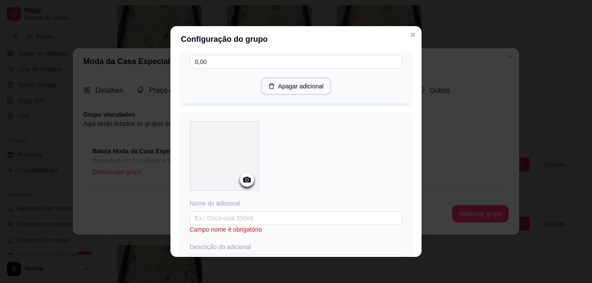
click at [245, 183] on icon at bounding box center [246, 180] width 7 height 6
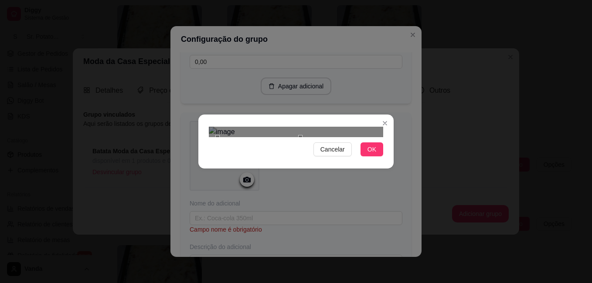
click at [301, 135] on div at bounding box center [296, 132] width 174 height 10
click at [368, 154] on span "OK" at bounding box center [371, 150] width 9 height 10
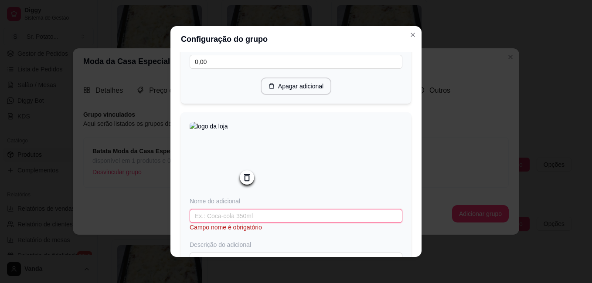
click at [267, 223] on input "text" at bounding box center [295, 216] width 213 height 14
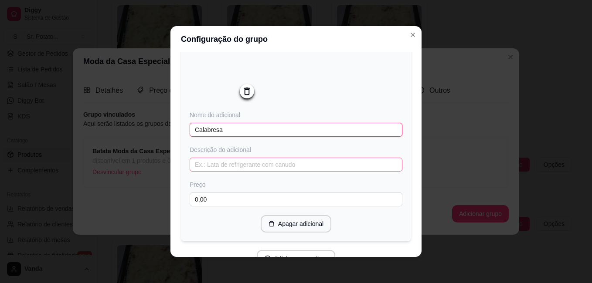
scroll to position [508, 0]
click at [254, 167] on input "text" at bounding box center [295, 164] width 213 height 14
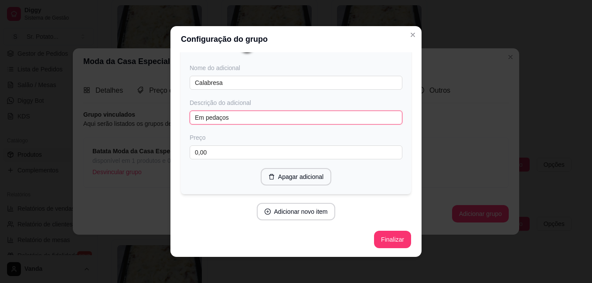
scroll to position [559, 0]
click at [297, 213] on button "Adicionar novo item" at bounding box center [295, 211] width 77 height 17
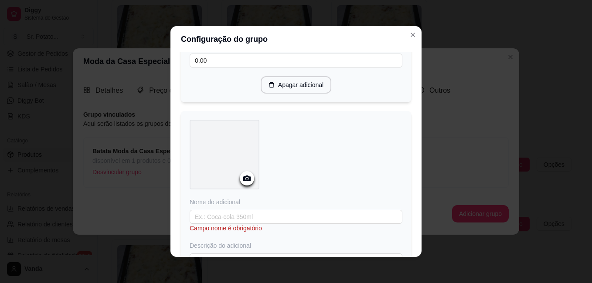
scroll to position [646, 0]
click at [247, 183] on icon at bounding box center [247, 178] width 10 height 10
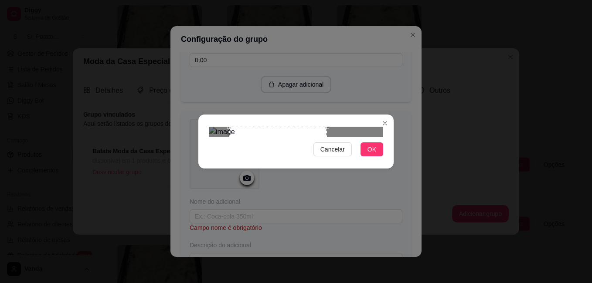
click at [253, 142] on div "Use the arrow keys to move the crop selection area" at bounding box center [278, 163] width 98 height 73
click at [376, 156] on button "OK" at bounding box center [371, 149] width 23 height 14
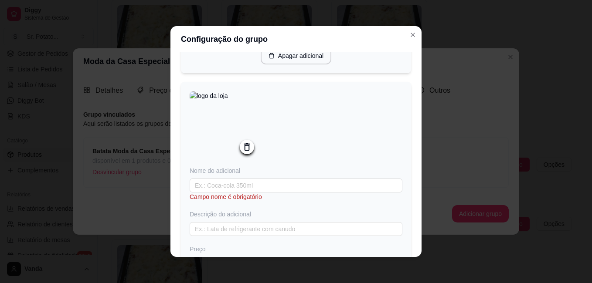
scroll to position [690, 0]
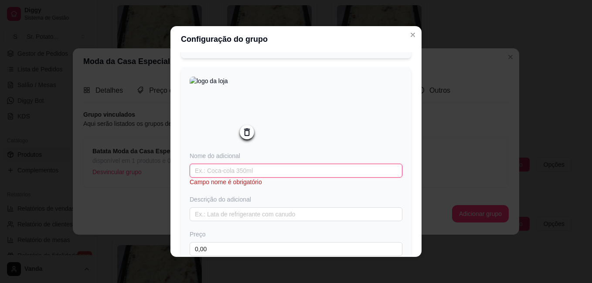
click at [263, 176] on input "text" at bounding box center [295, 171] width 213 height 14
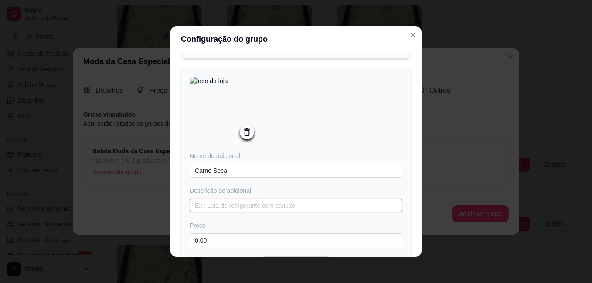
click at [249, 212] on input "text" at bounding box center [295, 206] width 213 height 14
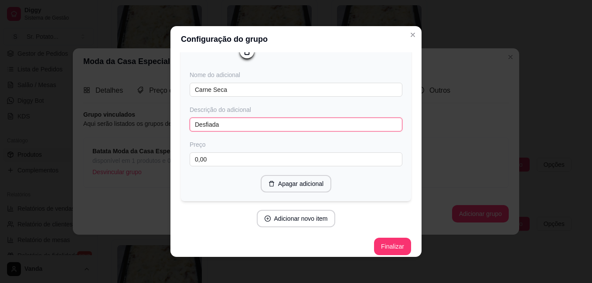
scroll to position [785, 0]
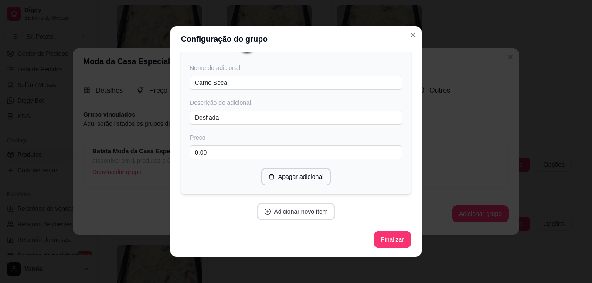
click at [307, 212] on button "Adicionar novo item" at bounding box center [296, 211] width 79 height 17
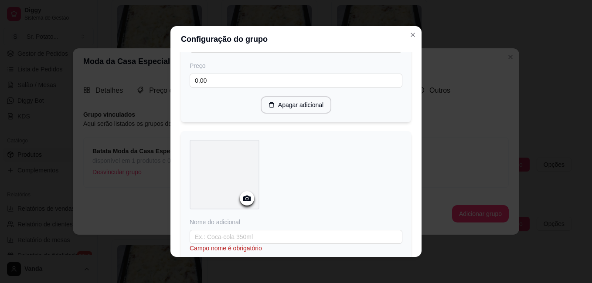
scroll to position [872, 0]
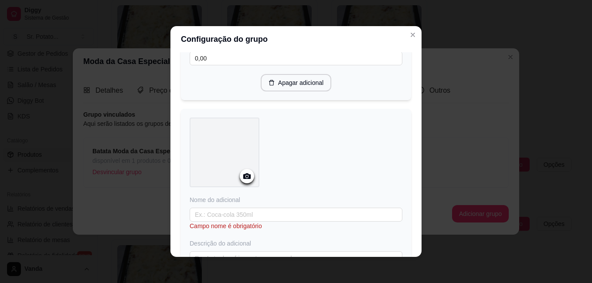
click at [246, 178] on circle at bounding box center [247, 177] width 2 height 2
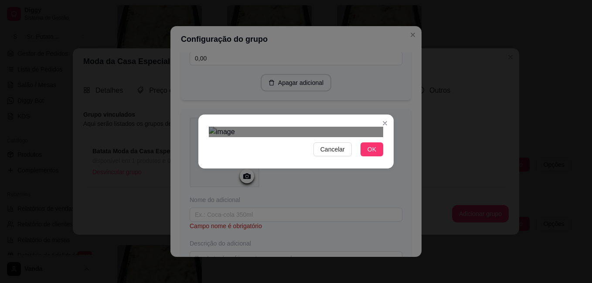
click at [284, 143] on div "Use the arrow keys to move the crop selection area" at bounding box center [290, 220] width 157 height 157
click at [285, 143] on div "Use the arrow keys to move the crop selection area" at bounding box center [291, 221] width 157 height 157
click at [365, 156] on button "OK" at bounding box center [371, 149] width 23 height 14
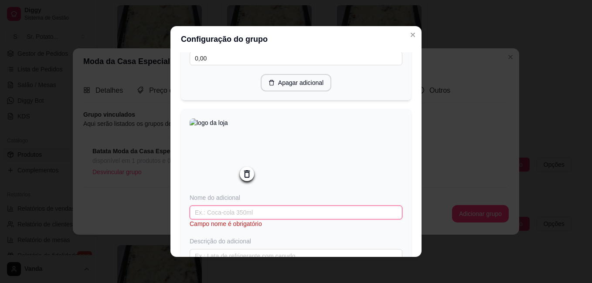
click at [260, 220] on input "text" at bounding box center [295, 213] width 213 height 14
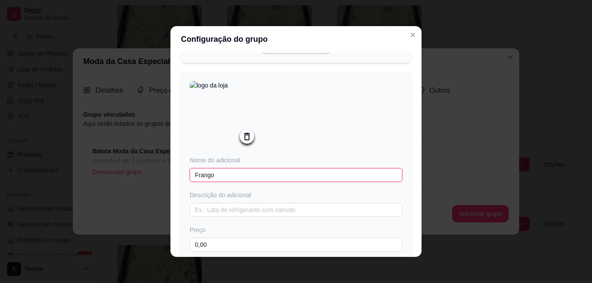
scroll to position [959, 0]
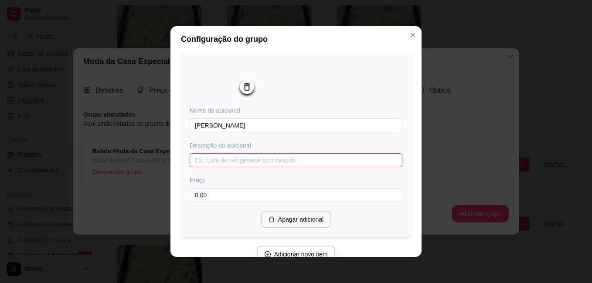
click at [226, 167] on input "text" at bounding box center [295, 160] width 213 height 14
click at [220, 167] on input "Frango defiado e temperado" at bounding box center [295, 160] width 213 height 14
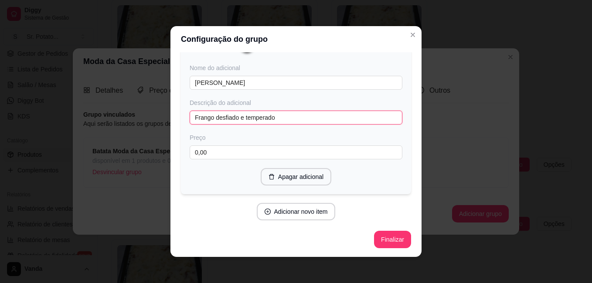
scroll to position [1011, 0]
click at [321, 215] on button "Adicionar novo item" at bounding box center [295, 211] width 77 height 17
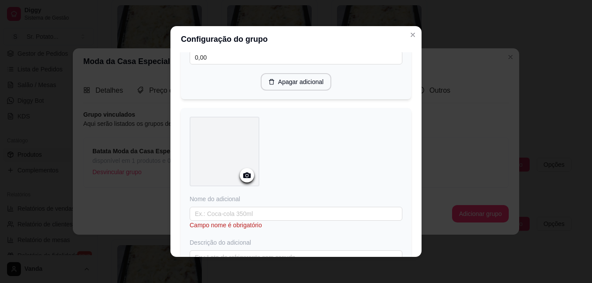
scroll to position [1098, 0]
click at [246, 177] on icon at bounding box center [246, 175] width 7 height 6
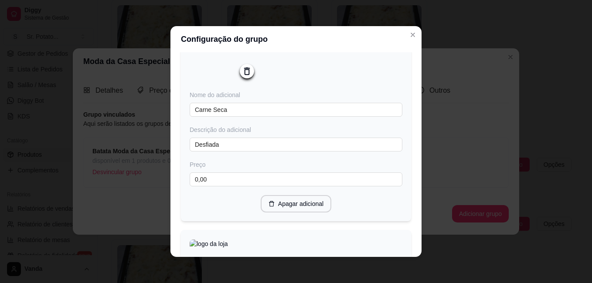
scroll to position [749, 0]
click at [296, 210] on button "Apagar adicional" at bounding box center [295, 205] width 71 height 17
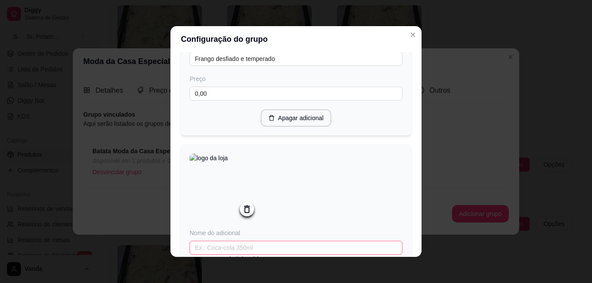
scroll to position [836, 0]
click at [282, 125] on button "Apagar adicional" at bounding box center [295, 118] width 68 height 17
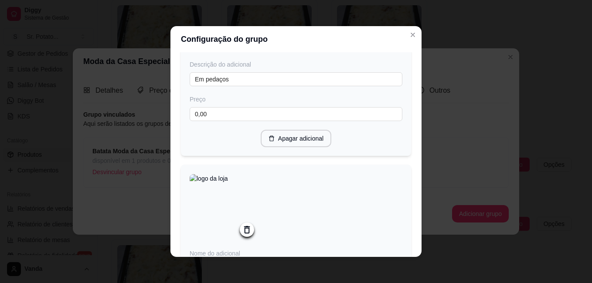
scroll to position [576, 0]
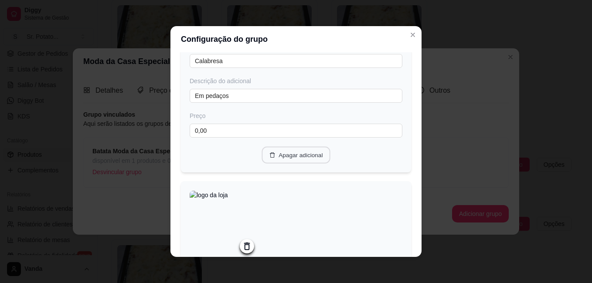
click at [304, 161] on button "Apagar adicional" at bounding box center [295, 155] width 68 height 17
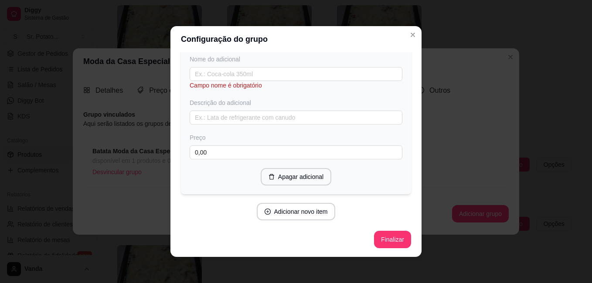
scroll to position [568, 0]
click at [224, 72] on input "text" at bounding box center [295, 74] width 213 height 14
click at [203, 120] on input "text" at bounding box center [295, 118] width 213 height 14
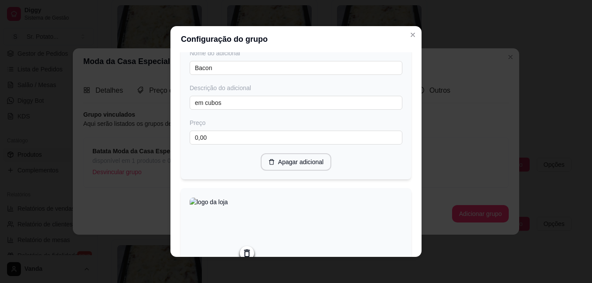
scroll to position [516, 0]
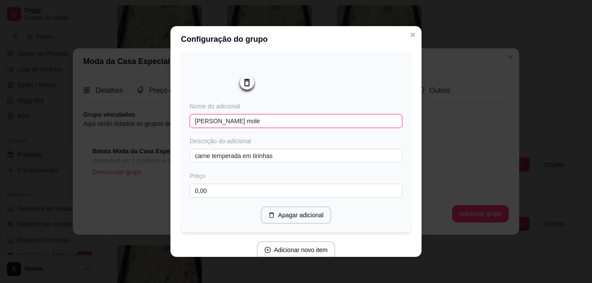
click at [257, 126] on input "[PERSON_NAME] mole" at bounding box center [295, 121] width 213 height 14
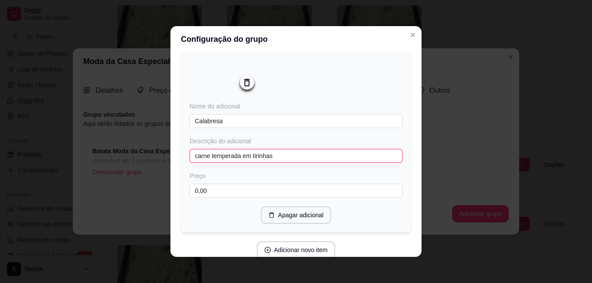
click at [283, 160] on input "carne temperada em tirinhas" at bounding box center [295, 156] width 213 height 14
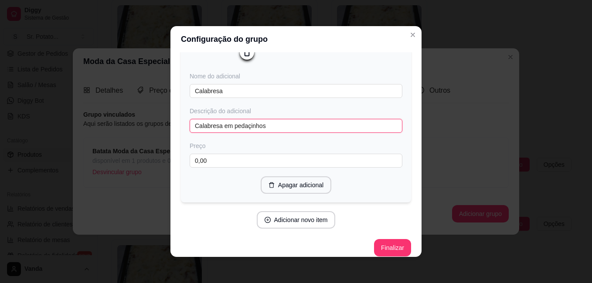
scroll to position [559, 0]
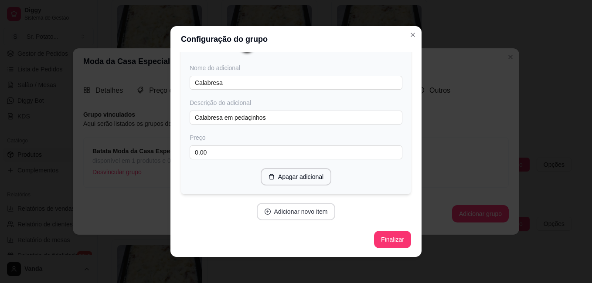
click at [310, 214] on button "Adicionar novo item" at bounding box center [296, 211] width 79 height 17
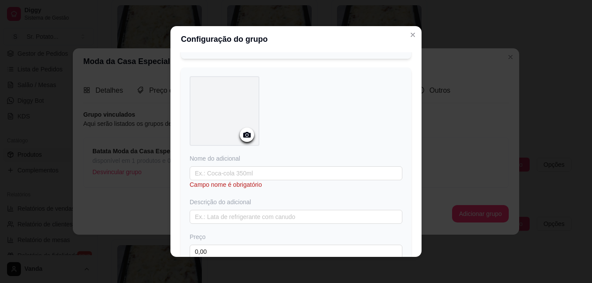
scroll to position [690, 0]
click at [250, 175] on input "text" at bounding box center [295, 173] width 213 height 14
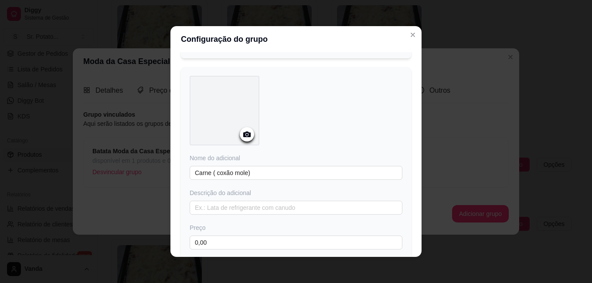
click at [247, 137] on icon at bounding box center [247, 134] width 10 height 10
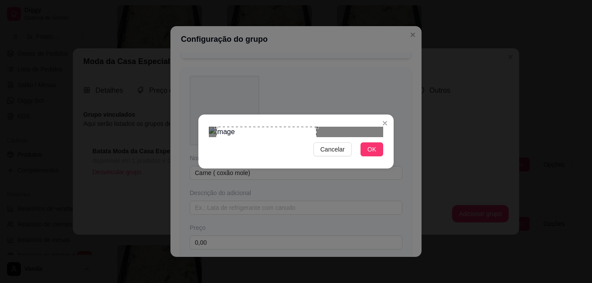
click at [271, 146] on div "Use the arrow keys to move the crop selection area" at bounding box center [266, 159] width 100 height 64
click at [367, 156] on button "OK" at bounding box center [371, 149] width 23 height 14
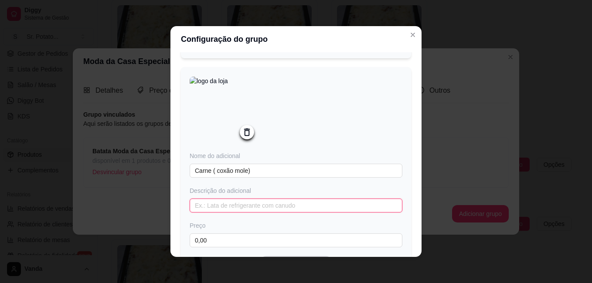
click at [271, 212] on input "text" at bounding box center [295, 206] width 213 height 14
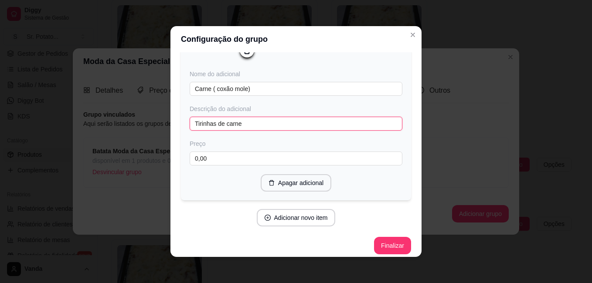
scroll to position [777, 0]
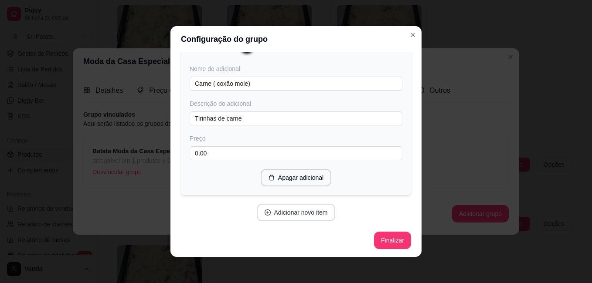
click at [310, 221] on button "Adicionar novo item" at bounding box center [296, 212] width 79 height 17
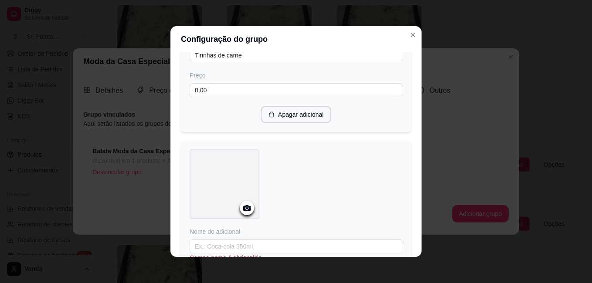
scroll to position [864, 0]
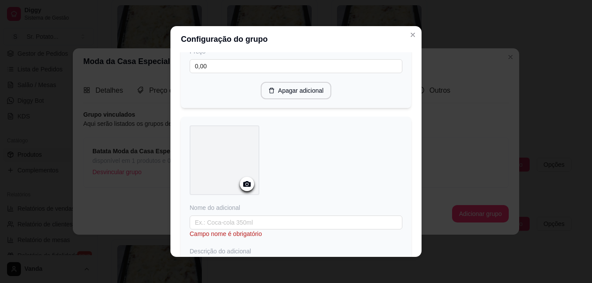
click at [243, 187] on icon at bounding box center [246, 184] width 7 height 6
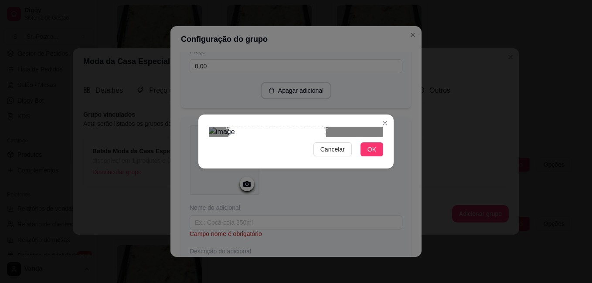
click at [254, 140] on div "Use the arrow keys to move the crop selection area" at bounding box center [277, 163] width 98 height 73
click at [253, 140] on div "Use the arrow keys to move the crop selection area" at bounding box center [275, 163] width 98 height 73
click at [249, 140] on div "Use the arrow keys to move the crop selection area" at bounding box center [275, 163] width 98 height 73
click at [374, 154] on span "OK" at bounding box center [371, 150] width 9 height 10
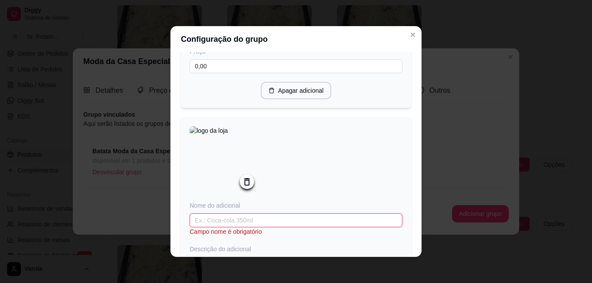
click at [225, 227] on input "text" at bounding box center [295, 220] width 213 height 14
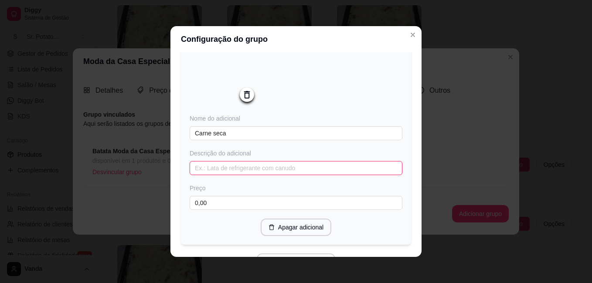
click at [229, 175] on input "text" at bounding box center [295, 168] width 213 height 14
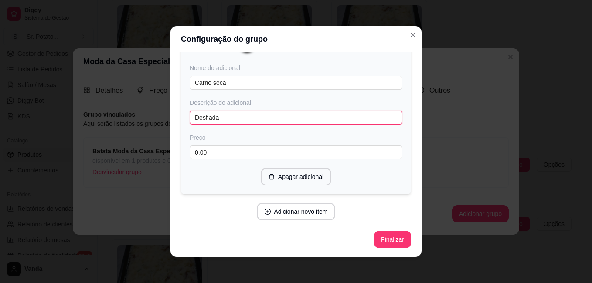
scroll to position [1011, 0]
click at [291, 212] on button "Adicionar novo item" at bounding box center [296, 211] width 79 height 17
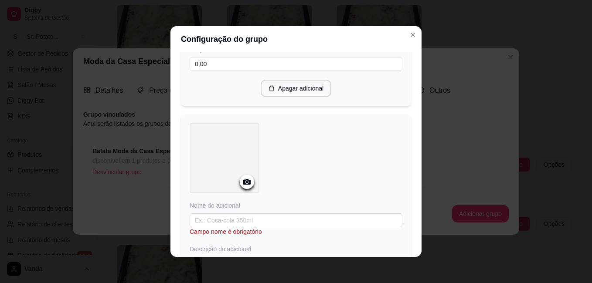
scroll to position [1098, 0]
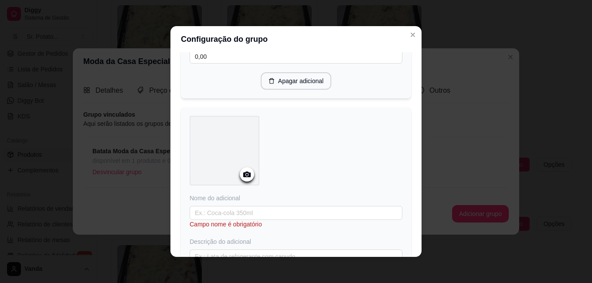
click at [247, 177] on icon at bounding box center [246, 175] width 7 height 6
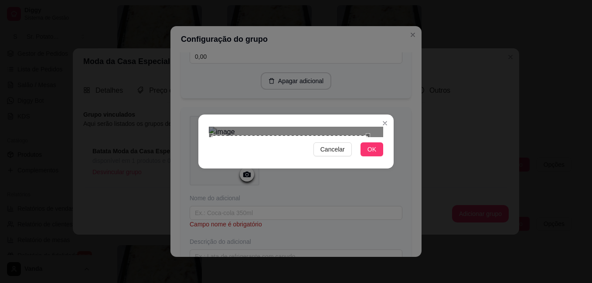
click at [302, 135] on div "Use the arrow keys to move the crop selection area" at bounding box center [289, 213] width 157 height 157
click at [369, 154] on span "OK" at bounding box center [371, 150] width 9 height 10
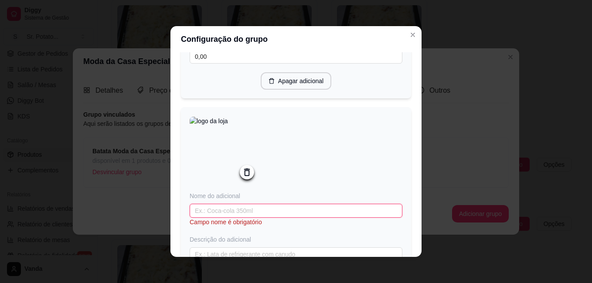
click at [250, 218] on input "text" at bounding box center [295, 211] width 213 height 14
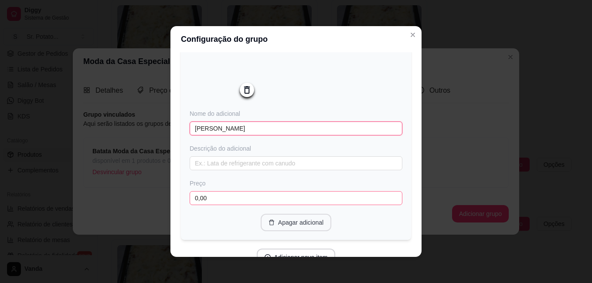
scroll to position [1185, 0]
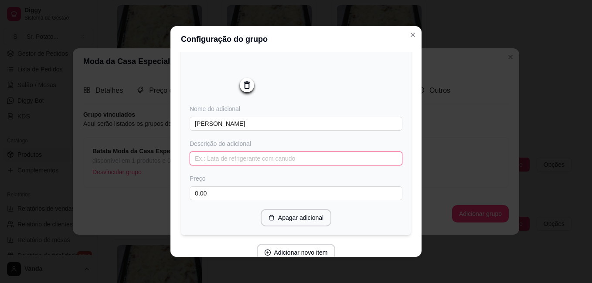
click at [227, 166] on input "text" at bounding box center [295, 159] width 213 height 14
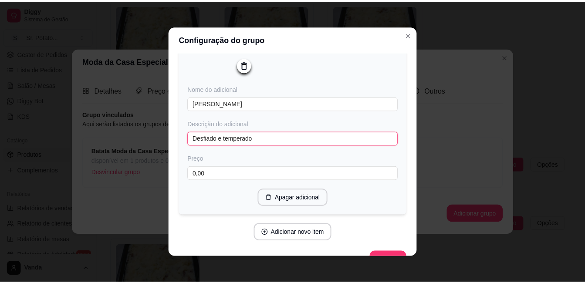
scroll to position [1236, 0]
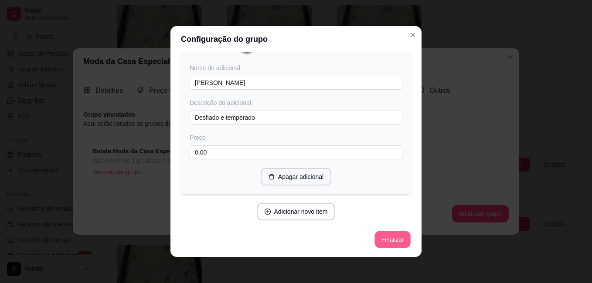
click at [375, 237] on button "Finalizar" at bounding box center [392, 239] width 36 height 17
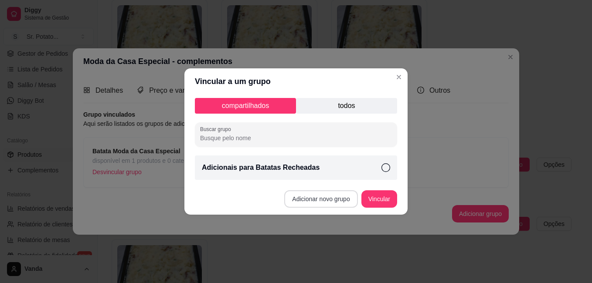
click at [334, 196] on button "Adicionar novo grupo" at bounding box center [320, 198] width 73 height 17
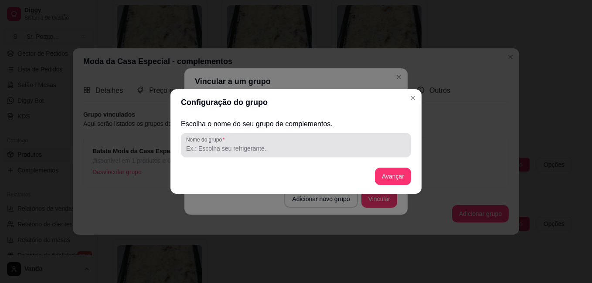
click at [271, 150] on input "Nome do grupo" at bounding box center [296, 148] width 220 height 9
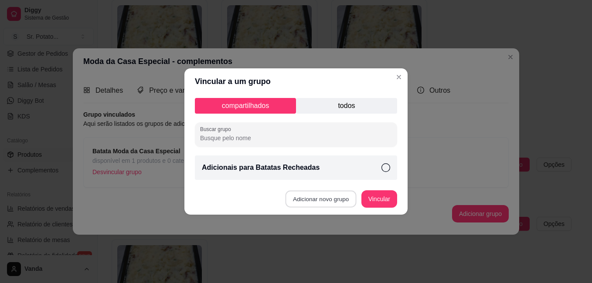
click at [318, 200] on button "Adicionar novo grupo" at bounding box center [320, 199] width 71 height 17
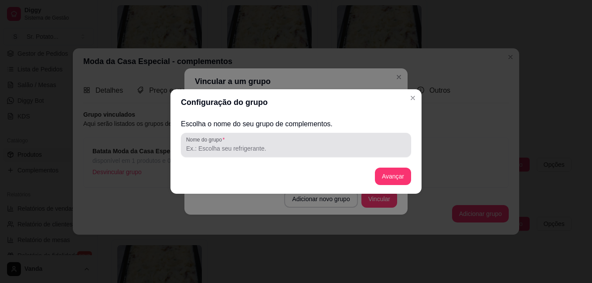
click at [294, 150] on input "Nome do grupo" at bounding box center [296, 148] width 220 height 9
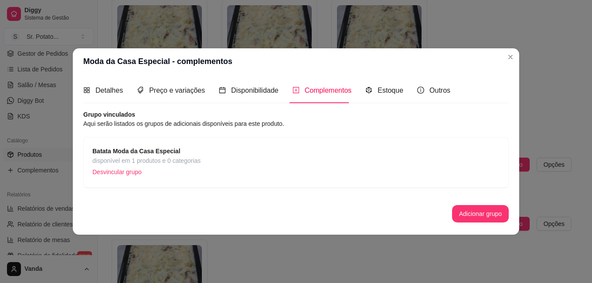
click at [331, 90] on span "Complementos" at bounding box center [327, 90] width 47 height 7
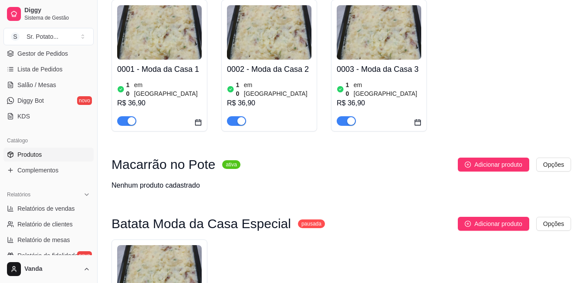
click at [298, 220] on sup "pausada" at bounding box center [311, 224] width 27 height 9
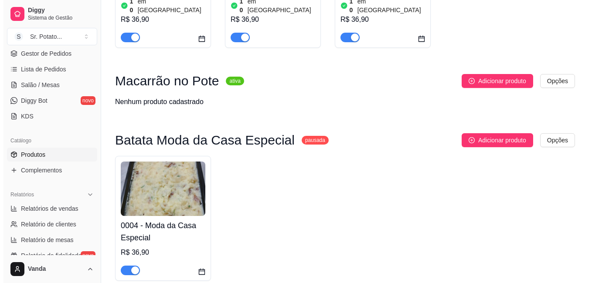
scroll to position [1179, 0]
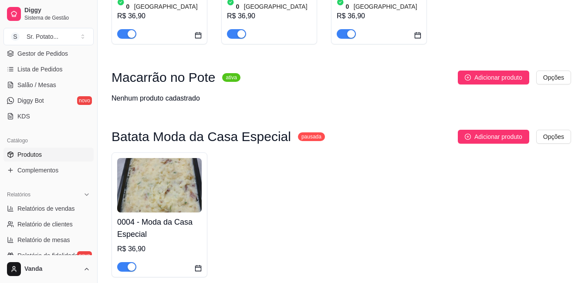
click at [177, 158] on img at bounding box center [159, 185] width 85 height 54
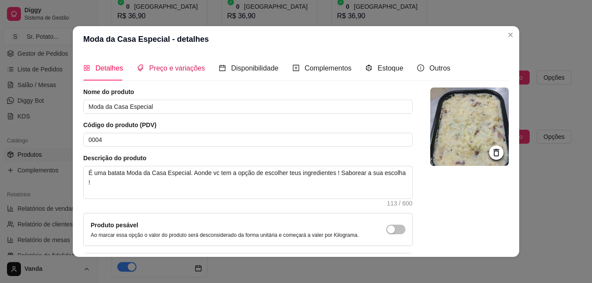
click at [181, 66] on span "Preço e variações" at bounding box center [177, 67] width 56 height 7
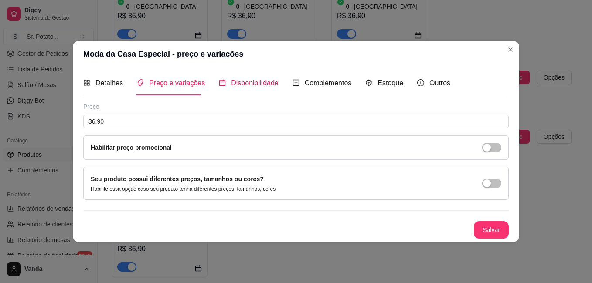
click at [248, 88] on div "Disponibilidade" at bounding box center [249, 83] width 60 height 11
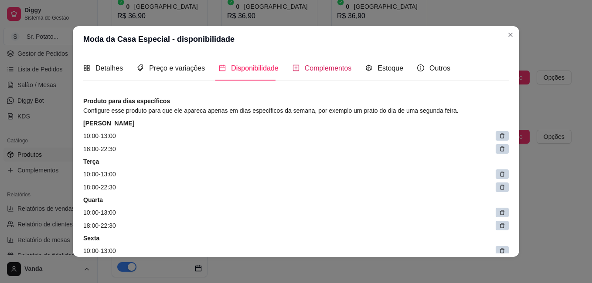
click at [322, 68] on span "Complementos" at bounding box center [327, 67] width 47 height 7
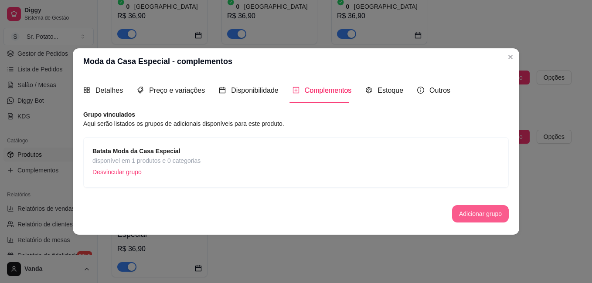
click at [467, 208] on button "Adicionar grupo" at bounding box center [480, 213] width 57 height 17
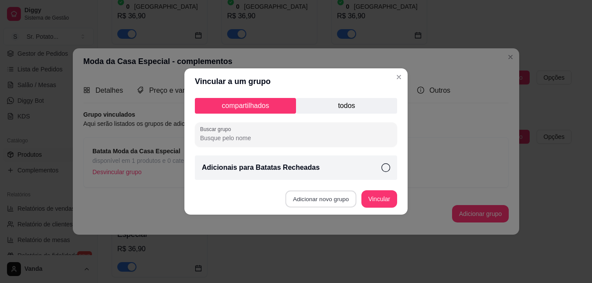
click at [342, 199] on button "Adicionar novo grupo" at bounding box center [320, 199] width 71 height 17
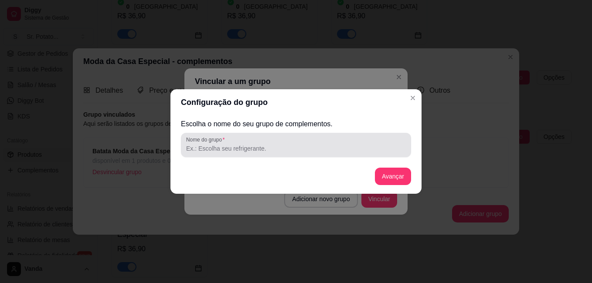
click at [277, 149] on input "Nome do grupo" at bounding box center [296, 148] width 220 height 9
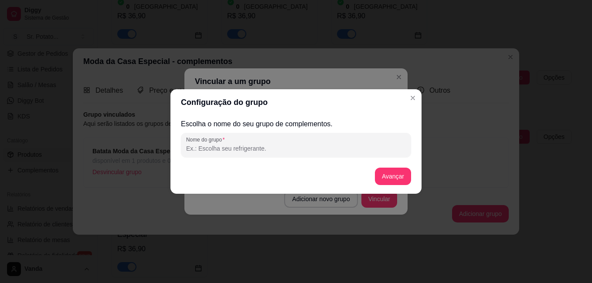
click at [279, 147] on input "Nome do grupo" at bounding box center [296, 148] width 220 height 9
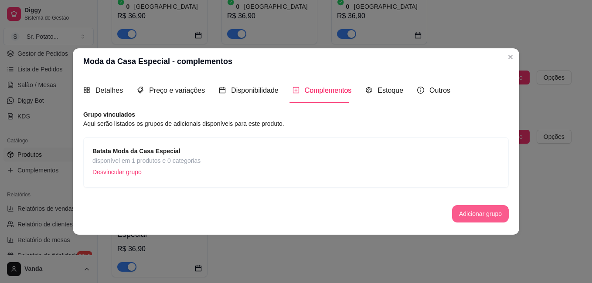
click at [473, 211] on button "Adicionar grupo" at bounding box center [480, 213] width 57 height 17
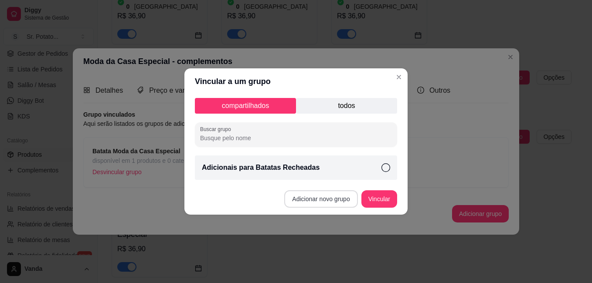
click at [338, 200] on button "Adicionar novo grupo" at bounding box center [320, 198] width 73 height 17
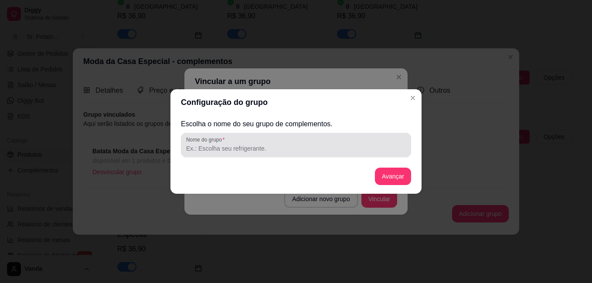
click at [290, 149] on input "Nome do grupo" at bounding box center [296, 148] width 220 height 9
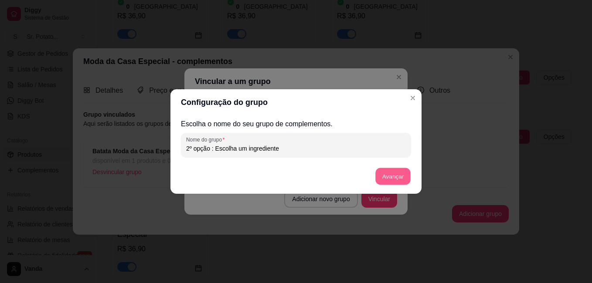
click at [395, 174] on button "Avançar" at bounding box center [392, 176] width 35 height 17
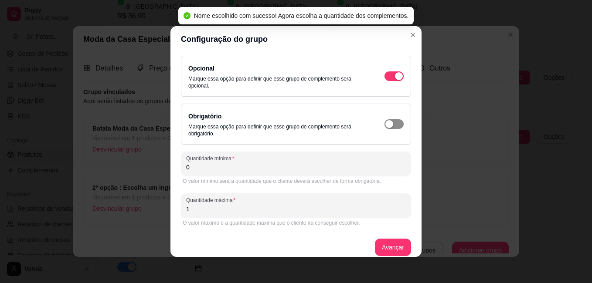
click at [395, 80] on div "button" at bounding box center [399, 76] width 8 height 8
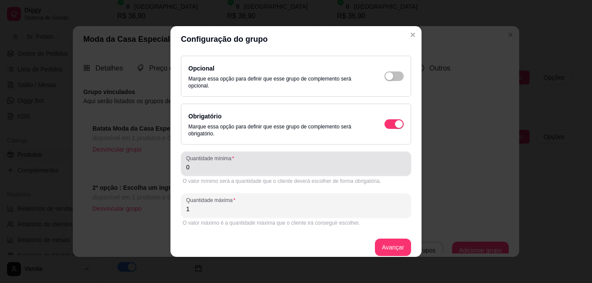
click at [198, 171] on input "0" at bounding box center [296, 167] width 220 height 9
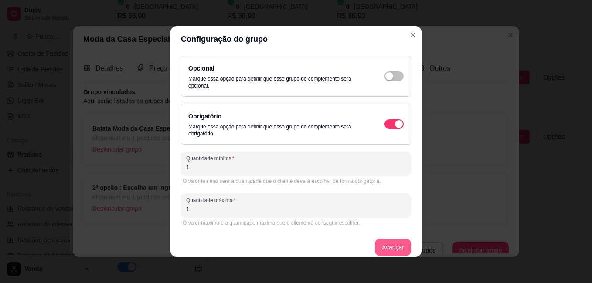
click at [376, 246] on button "Avançar" at bounding box center [393, 247] width 36 height 17
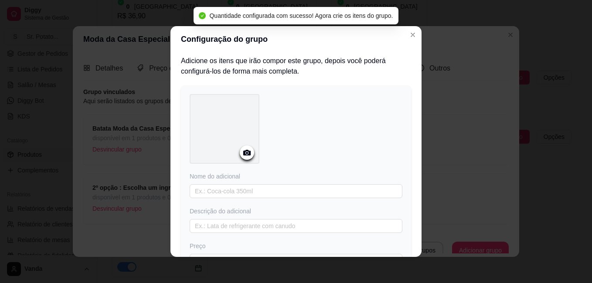
click at [244, 154] on icon at bounding box center [247, 153] width 10 height 10
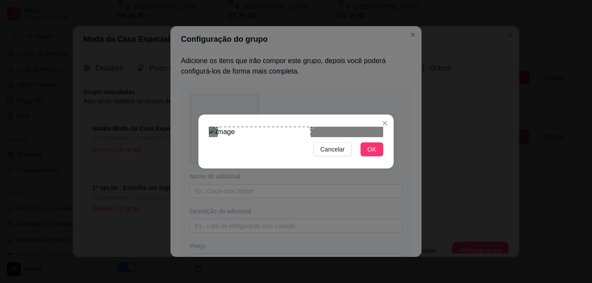
click at [370, 127] on div at bounding box center [296, 132] width 174 height 10
click at [375, 154] on span "OK" at bounding box center [371, 150] width 9 height 10
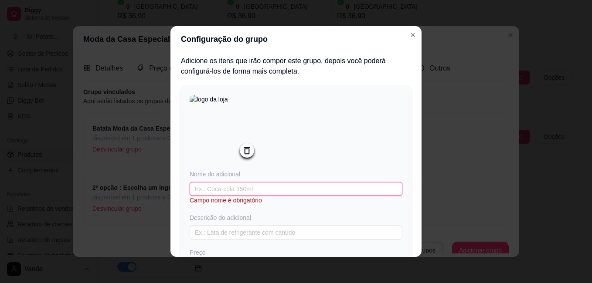
click at [269, 193] on input "text" at bounding box center [295, 189] width 213 height 14
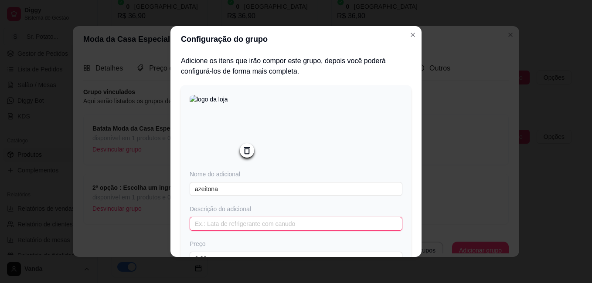
click at [259, 229] on input "text" at bounding box center [295, 224] width 213 height 14
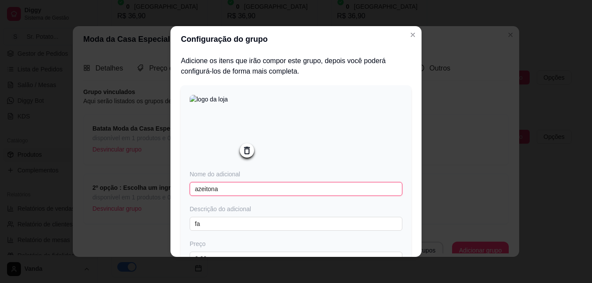
click at [195, 192] on input "azeitona" at bounding box center [295, 189] width 213 height 14
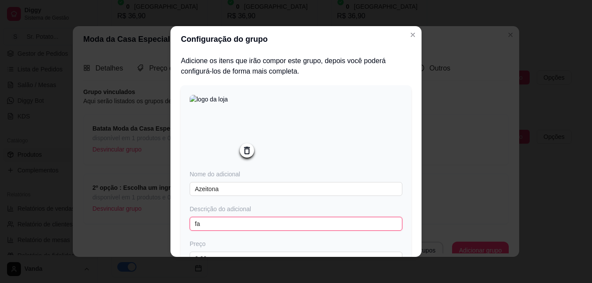
click at [201, 224] on input "fa" at bounding box center [295, 224] width 213 height 14
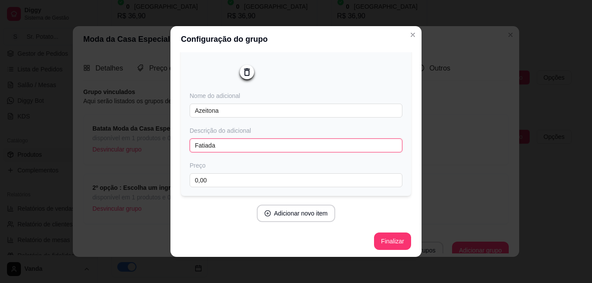
scroll to position [82, 0]
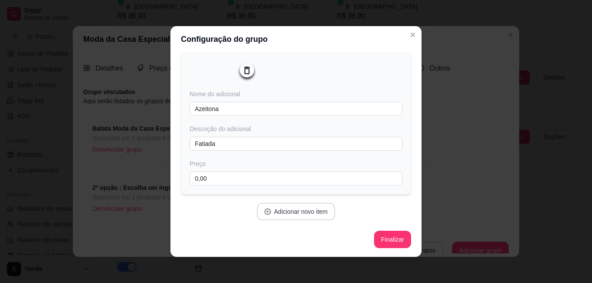
click at [303, 213] on button "Adicionar novo item" at bounding box center [296, 211] width 79 height 17
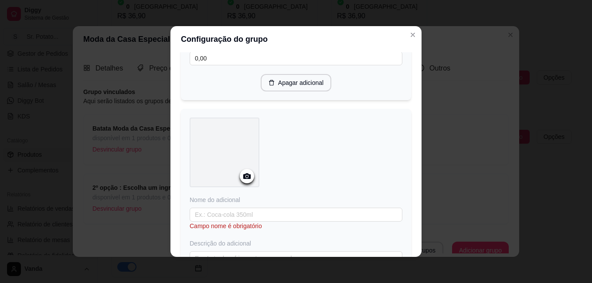
scroll to position [213, 0]
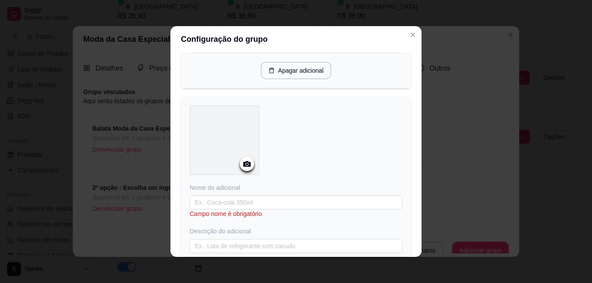
click at [245, 169] on icon at bounding box center [247, 164] width 10 height 10
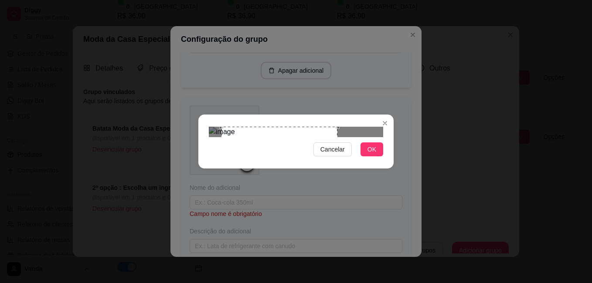
click at [275, 127] on div "Use the arrow keys to move the crop selection area" at bounding box center [279, 167] width 116 height 80
click at [375, 154] on span "OK" at bounding box center [371, 150] width 9 height 10
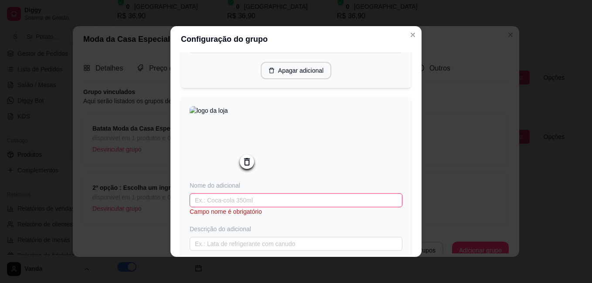
click at [246, 204] on input "text" at bounding box center [295, 200] width 213 height 14
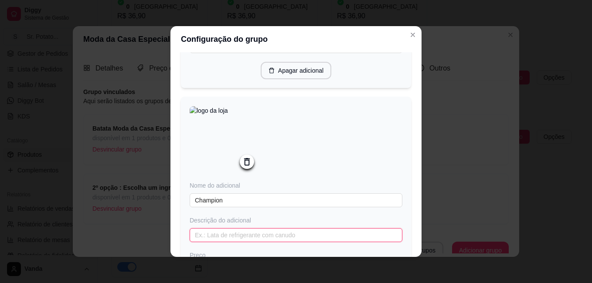
click at [239, 239] on input "text" at bounding box center [295, 235] width 213 height 14
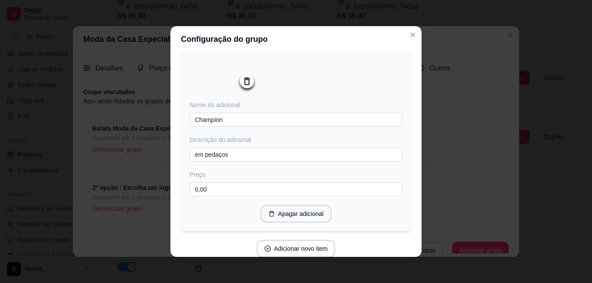
scroll to position [334, 0]
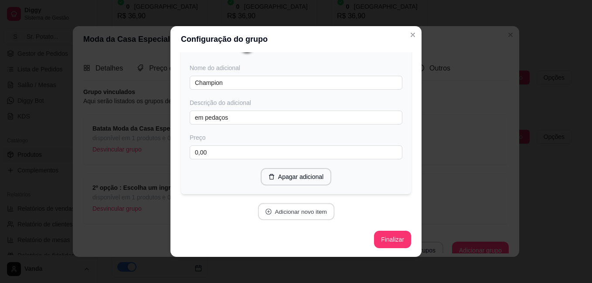
click at [308, 212] on button "Adicionar novo item" at bounding box center [295, 211] width 77 height 17
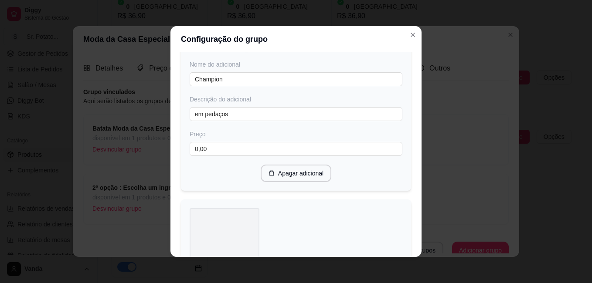
scroll to position [421, 0]
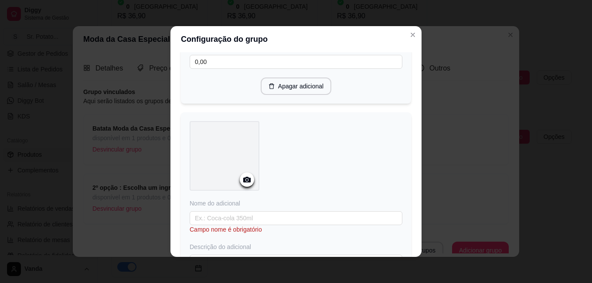
click at [244, 181] on icon at bounding box center [246, 180] width 7 height 6
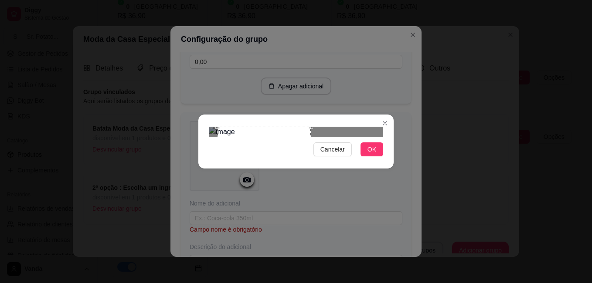
click at [324, 127] on div at bounding box center [296, 132] width 174 height 10
click at [322, 127] on div at bounding box center [296, 132] width 174 height 10
click at [313, 127] on div at bounding box center [296, 132] width 174 height 10
click at [369, 154] on span "OK" at bounding box center [371, 150] width 9 height 10
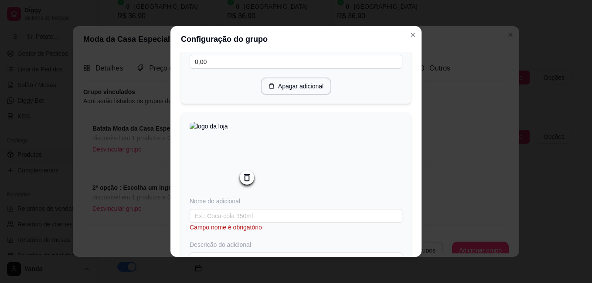
click at [244, 181] on icon at bounding box center [247, 177] width 6 height 7
click at [246, 181] on icon at bounding box center [246, 180] width 7 height 6
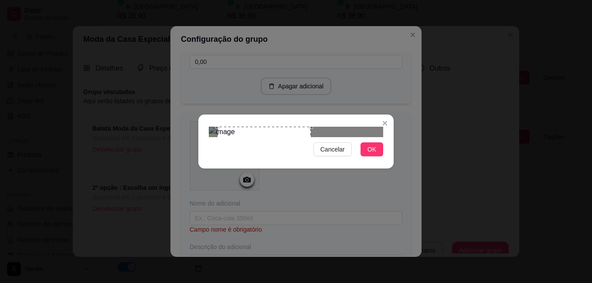
click at [306, 128] on div "Use the arrow keys to move the crop selection area" at bounding box center [263, 173] width 93 height 93
click at [297, 134] on div "Use the arrow keys to move the crop selection area" at bounding box center [258, 177] width 89 height 89
click at [374, 154] on span "OK" at bounding box center [371, 150] width 9 height 10
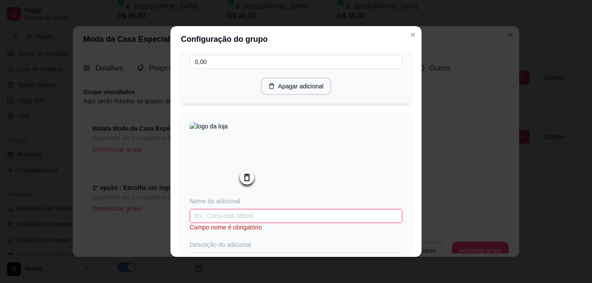
click at [251, 220] on input "text" at bounding box center [295, 216] width 213 height 14
click at [194, 221] on input "brócolis" at bounding box center [295, 216] width 213 height 14
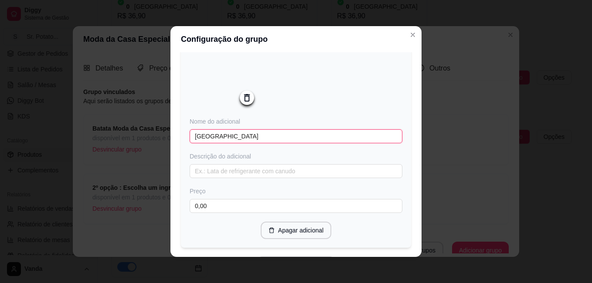
scroll to position [508, 0]
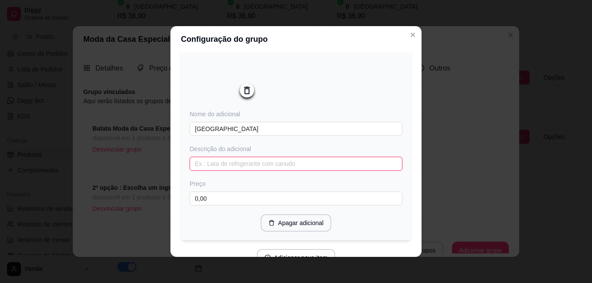
click at [217, 169] on input "text" at bounding box center [295, 164] width 213 height 14
click at [194, 171] on input "em pedaços" at bounding box center [295, 164] width 213 height 14
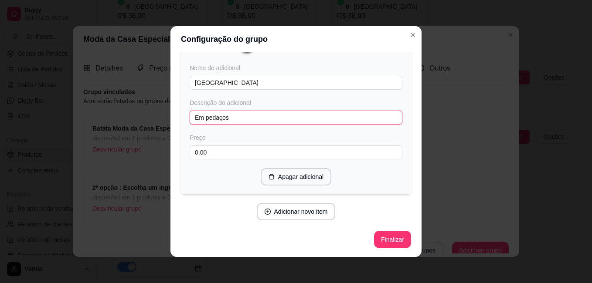
scroll to position [559, 0]
click at [299, 212] on button "Adicionar novo item" at bounding box center [295, 211] width 77 height 17
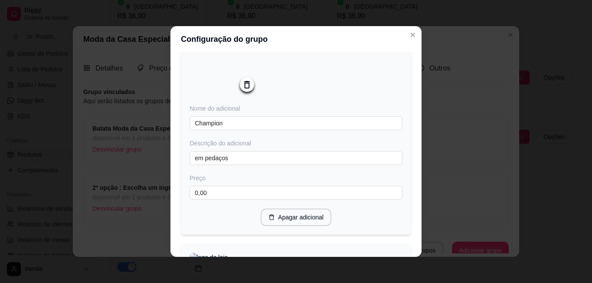
scroll to position [298, 0]
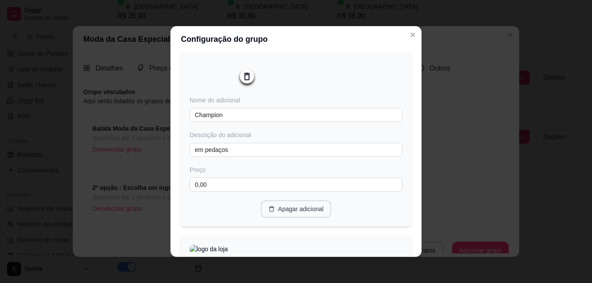
click at [306, 214] on button "Apagar adicional" at bounding box center [295, 208] width 71 height 17
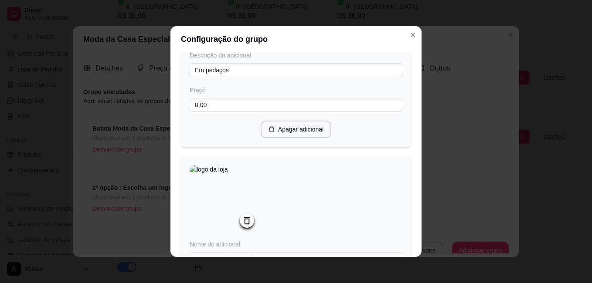
scroll to position [516, 0]
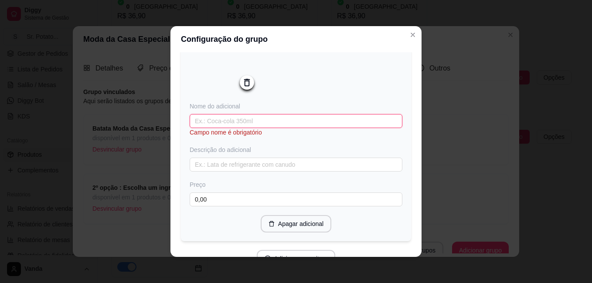
click at [211, 127] on input "text" at bounding box center [295, 121] width 213 height 14
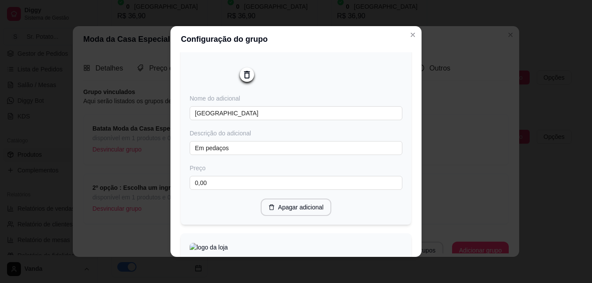
scroll to position [298, 0]
click at [293, 213] on button "Apagar adicional" at bounding box center [295, 208] width 71 height 17
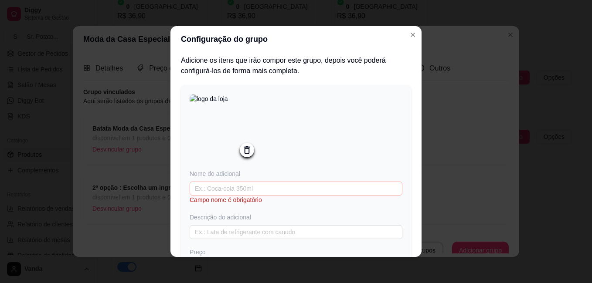
scroll to position [0, 0]
click at [241, 190] on input "text" at bounding box center [295, 189] width 213 height 14
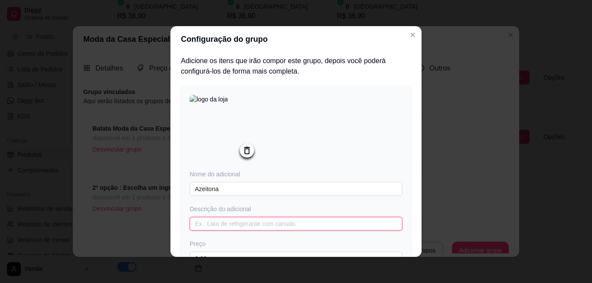
click at [225, 222] on input "text" at bounding box center [295, 224] width 213 height 14
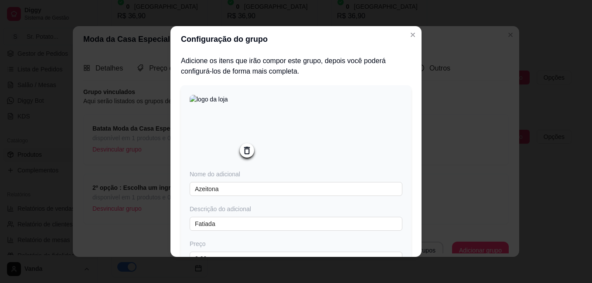
click at [251, 142] on img at bounding box center [224, 130] width 70 height 70
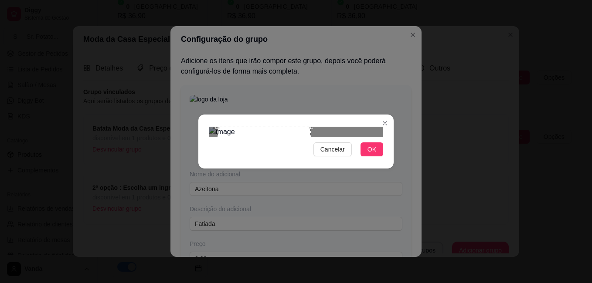
click at [375, 127] on div at bounding box center [296, 132] width 174 height 10
click at [368, 154] on span "OK" at bounding box center [371, 150] width 9 height 10
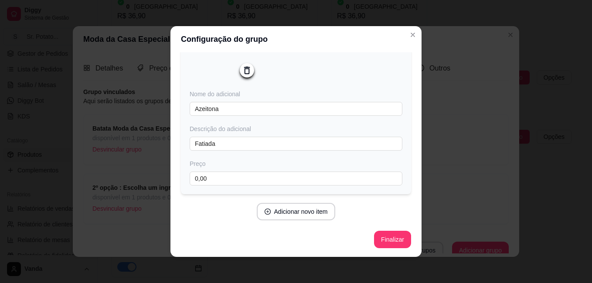
scroll to position [82, 0]
click at [297, 212] on button "Adicionar novo item" at bounding box center [296, 211] width 79 height 17
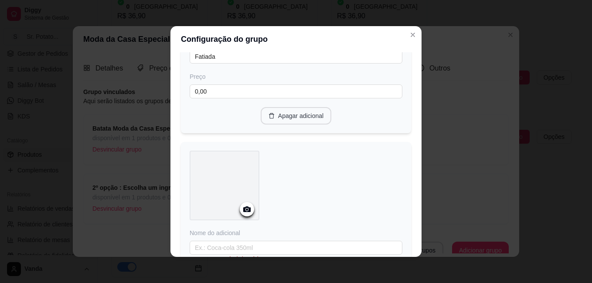
scroll to position [169, 0]
click at [246, 210] on icon at bounding box center [246, 208] width 7 height 6
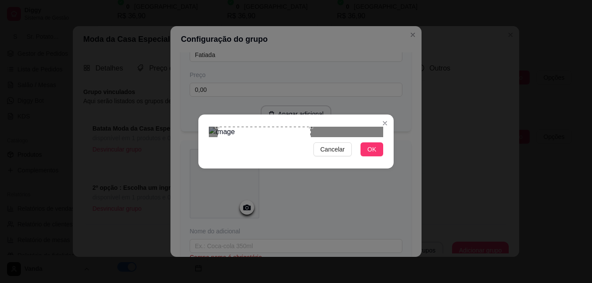
click at [374, 127] on div at bounding box center [296, 132] width 174 height 10
click at [369, 154] on span "OK" at bounding box center [371, 150] width 9 height 10
click at [282, 127] on img at bounding box center [296, 132] width 174 height 10
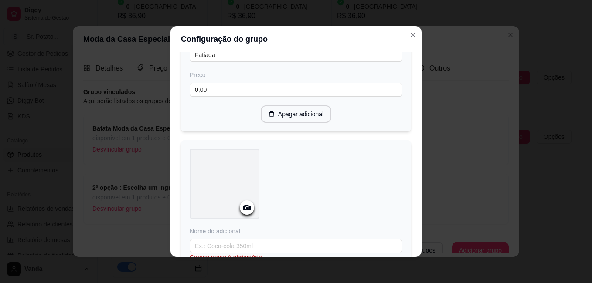
click at [243, 206] on icon at bounding box center [246, 208] width 7 height 6
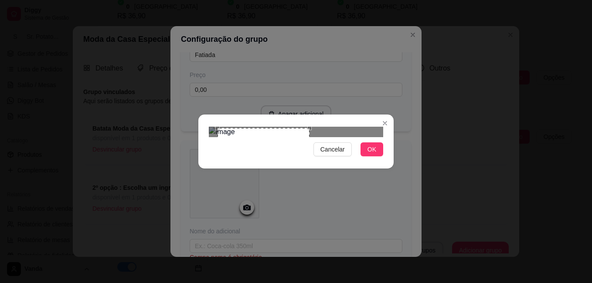
click at [297, 140] on div "Use the arrow keys to move the crop selection area" at bounding box center [263, 174] width 92 height 92
click at [300, 134] on div "Use the arrow keys to move the crop selection area" at bounding box center [259, 174] width 81 height 81
click at [366, 156] on button "OK" at bounding box center [371, 149] width 23 height 14
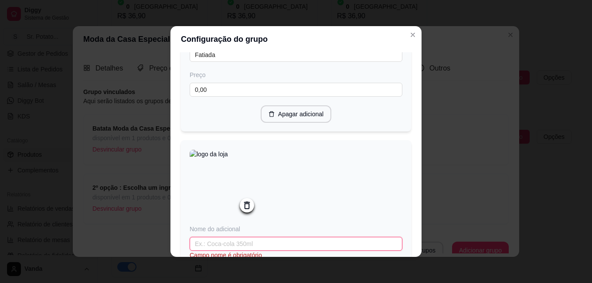
click at [301, 244] on input "text" at bounding box center [295, 244] width 213 height 14
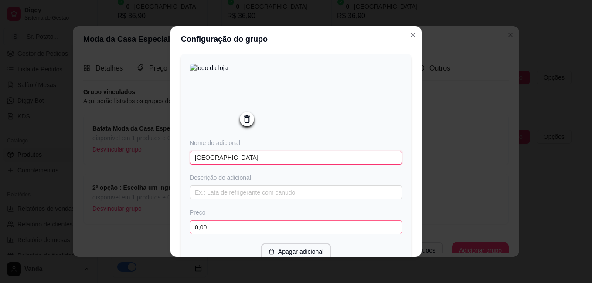
scroll to position [256, 0]
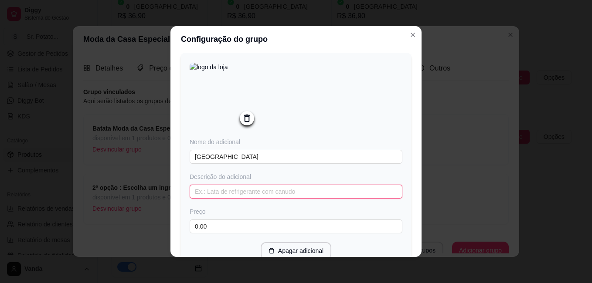
click at [229, 195] on input "text" at bounding box center [295, 192] width 213 height 14
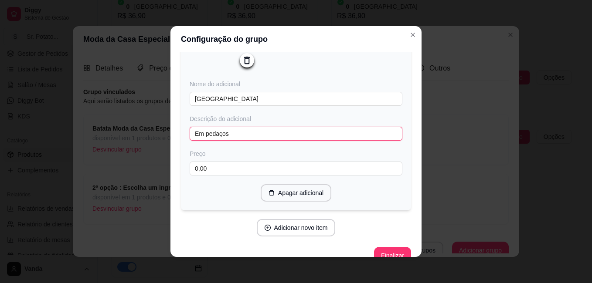
scroll to position [334, 0]
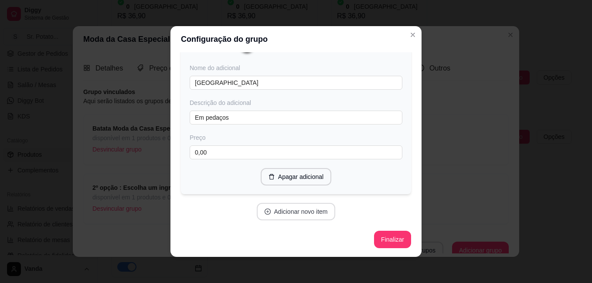
click at [310, 214] on button "Adicionar novo item" at bounding box center [296, 211] width 79 height 17
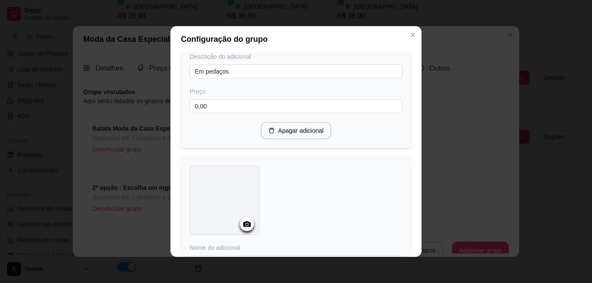
scroll to position [421, 0]
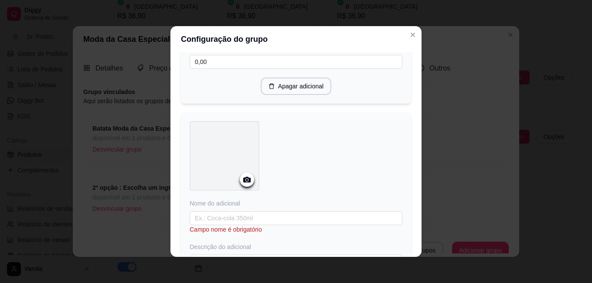
click at [246, 181] on circle at bounding box center [247, 180] width 2 height 2
click at [244, 182] on icon at bounding box center [247, 180] width 10 height 10
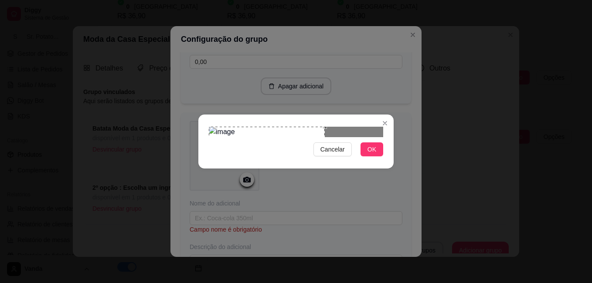
click at [245, 132] on div "Use the arrow keys to move the crop selection area" at bounding box center [267, 167] width 116 height 80
click at [368, 154] on span "OK" at bounding box center [371, 150] width 9 height 10
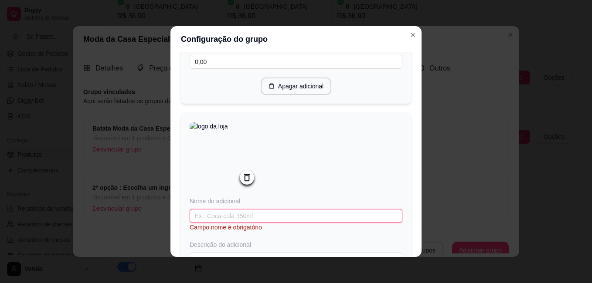
click at [238, 223] on input "text" at bounding box center [295, 216] width 213 height 14
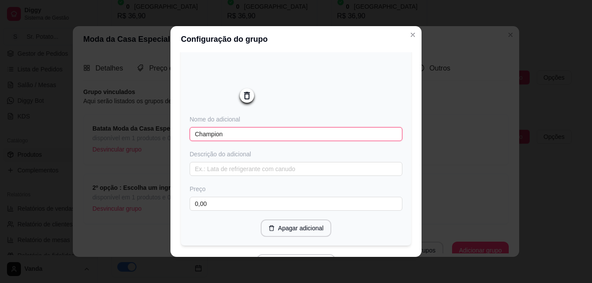
scroll to position [508, 0]
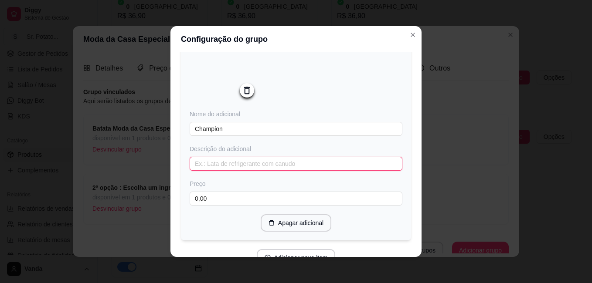
click at [213, 167] on input "text" at bounding box center [295, 164] width 213 height 14
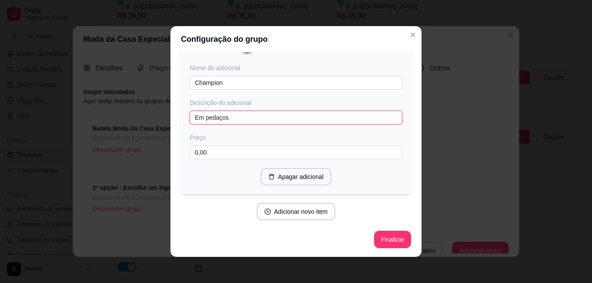
scroll to position [559, 0]
click at [301, 213] on button "Adicionar novo item" at bounding box center [296, 211] width 79 height 17
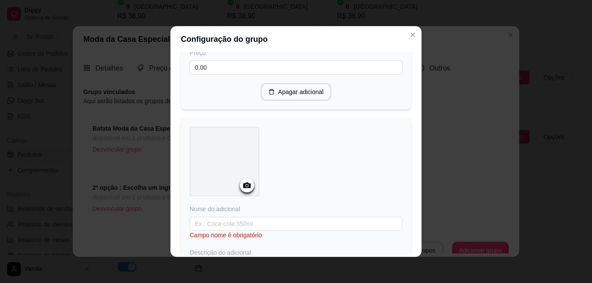
scroll to position [690, 0]
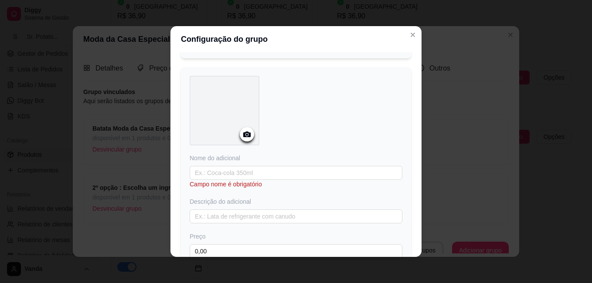
click at [246, 136] on circle at bounding box center [247, 135] width 2 height 2
click at [247, 139] on icon at bounding box center [247, 134] width 10 height 10
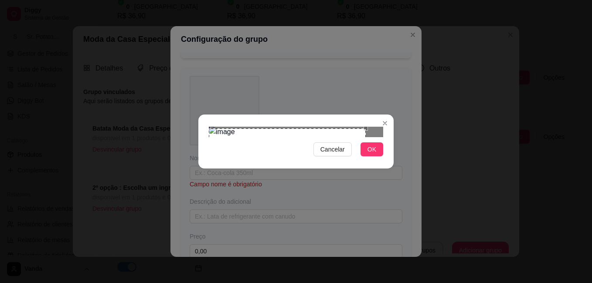
click at [258, 143] on div "Use the arrow keys to move the crop selection area" at bounding box center [287, 172] width 157 height 88
click at [352, 127] on div at bounding box center [296, 132] width 174 height 10
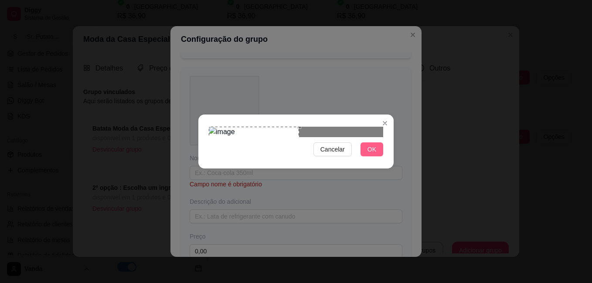
click at [368, 154] on span "OK" at bounding box center [371, 150] width 9 height 10
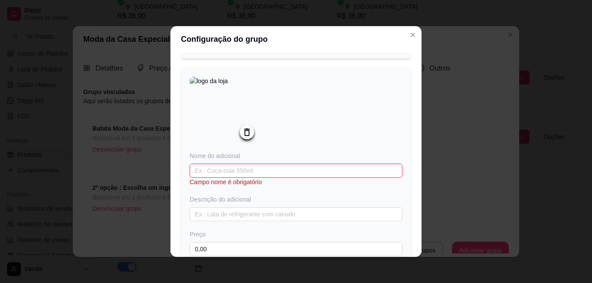
click at [268, 178] on input "text" at bounding box center [295, 171] width 213 height 14
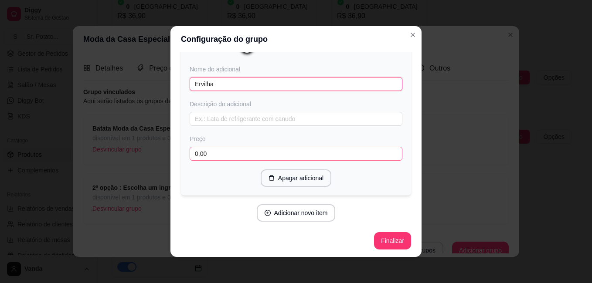
scroll to position [777, 0]
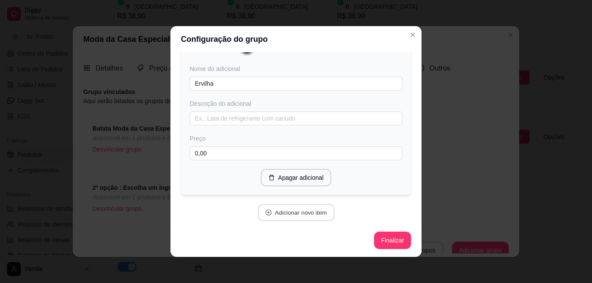
click at [305, 220] on button "Adicionar novo item" at bounding box center [295, 212] width 77 height 17
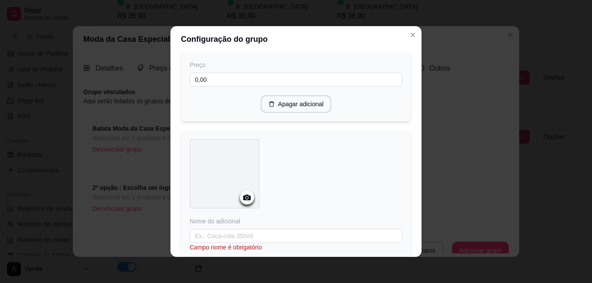
scroll to position [864, 0]
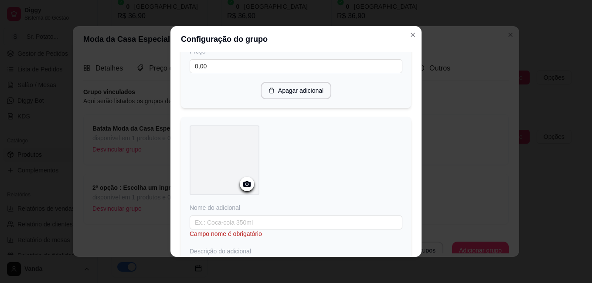
click at [246, 189] on icon at bounding box center [247, 184] width 10 height 10
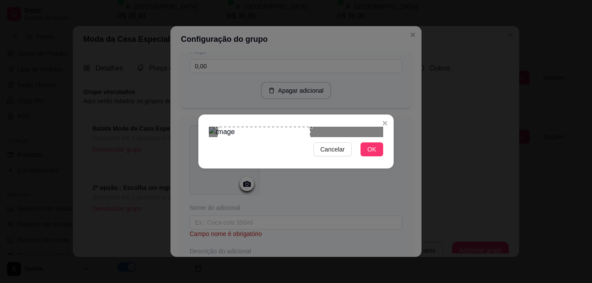
click at [367, 127] on div at bounding box center [296, 132] width 174 height 10
click at [366, 127] on div at bounding box center [296, 132] width 174 height 10
click at [378, 156] on button "OK" at bounding box center [371, 149] width 23 height 14
click at [376, 156] on button "OK" at bounding box center [371, 149] width 23 height 14
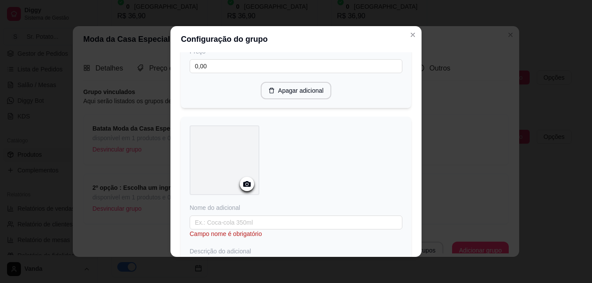
click at [242, 189] on icon at bounding box center [247, 184] width 10 height 10
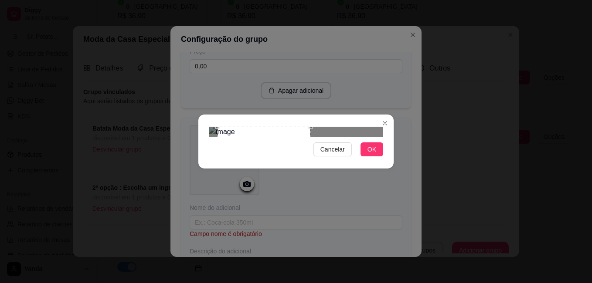
click at [341, 127] on div at bounding box center [296, 132] width 174 height 10
click at [376, 156] on button "OK" at bounding box center [371, 149] width 23 height 14
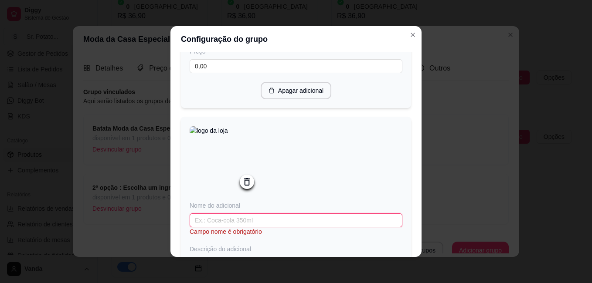
click at [261, 227] on input "text" at bounding box center [295, 220] width 213 height 14
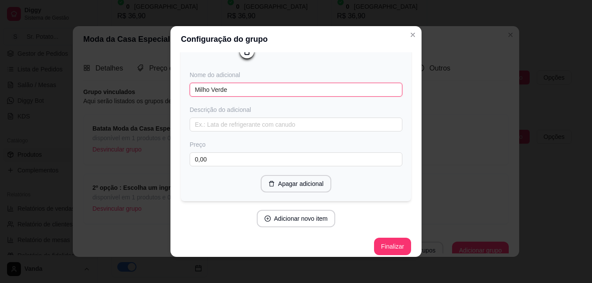
scroll to position [1011, 0]
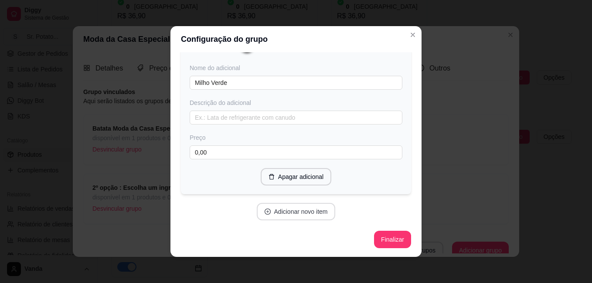
click at [311, 211] on button "Adicionar novo item" at bounding box center [296, 211] width 79 height 17
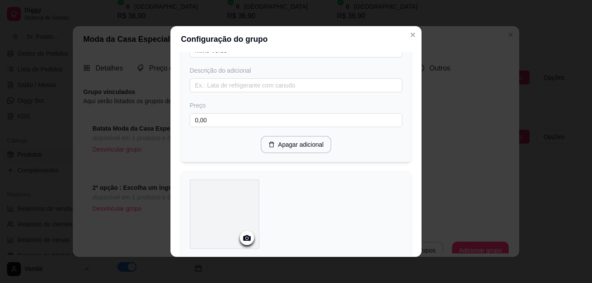
scroll to position [1141, 0]
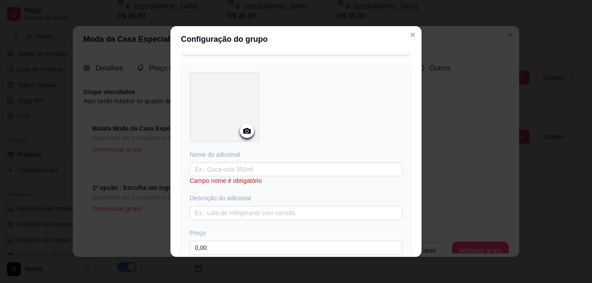
click at [248, 136] on icon at bounding box center [247, 131] width 10 height 10
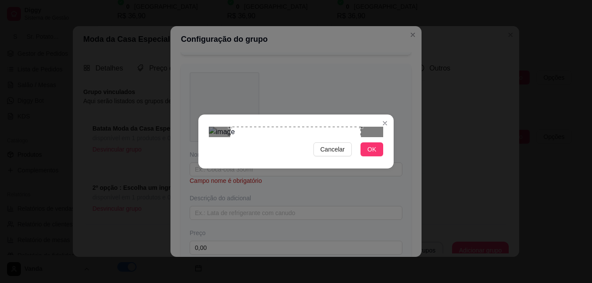
click at [315, 129] on div "Use the arrow keys to move the crop selection area" at bounding box center [295, 192] width 131 height 131
click at [315, 129] on div "Use the arrow keys to move the crop selection area" at bounding box center [291, 192] width 131 height 131
click at [317, 127] on div "Use the arrow keys to move the crop selection area" at bounding box center [291, 192] width 131 height 131
click at [365, 156] on button "OK" at bounding box center [371, 149] width 23 height 14
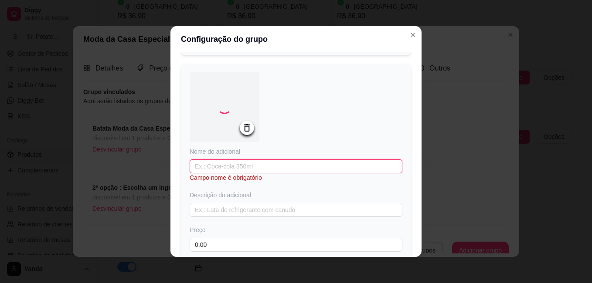
click at [245, 173] on input "text" at bounding box center [295, 166] width 213 height 14
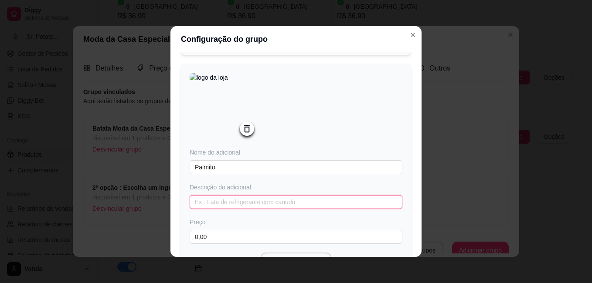
click at [243, 209] on input "text" at bounding box center [295, 202] width 213 height 14
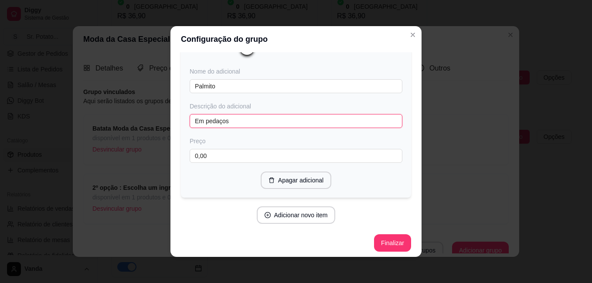
scroll to position [1236, 0]
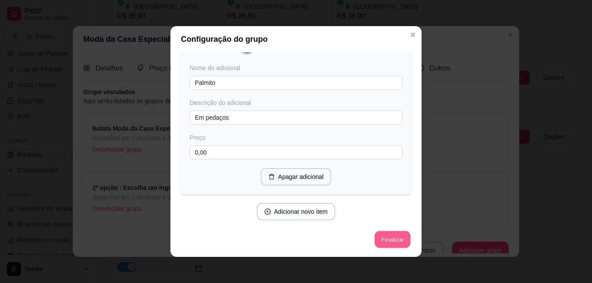
click at [381, 241] on button "Finalizar" at bounding box center [392, 239] width 36 height 17
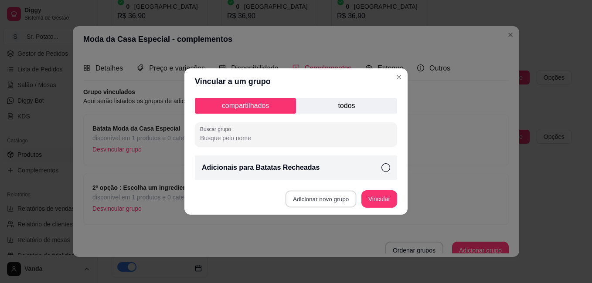
click at [331, 196] on button "Adicionar novo grupo" at bounding box center [320, 199] width 71 height 17
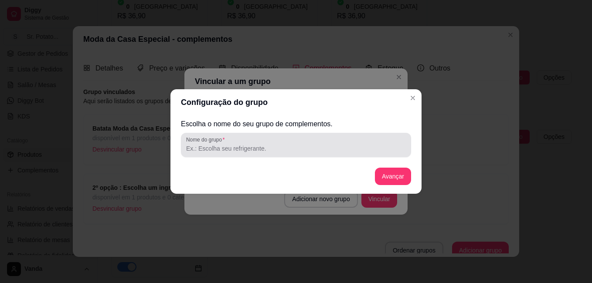
click at [273, 150] on input "Nome do grupo" at bounding box center [296, 148] width 220 height 9
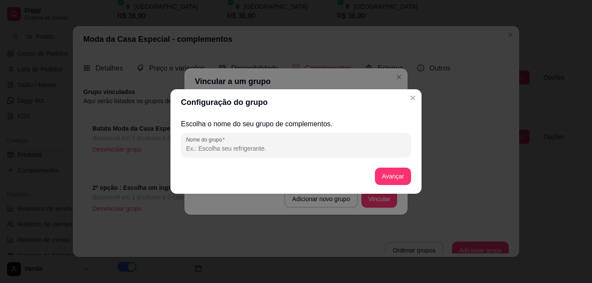
click at [274, 145] on input "Nome do grupo" at bounding box center [296, 148] width 220 height 9
click at [254, 149] on input "Nome do grupo" at bounding box center [296, 148] width 220 height 9
click at [388, 177] on button "Avançar" at bounding box center [392, 176] width 35 height 17
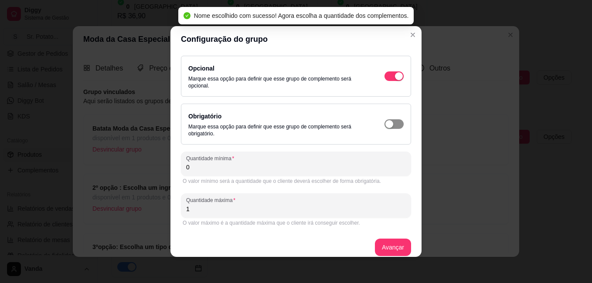
click at [385, 81] on span "button" at bounding box center [393, 76] width 19 height 10
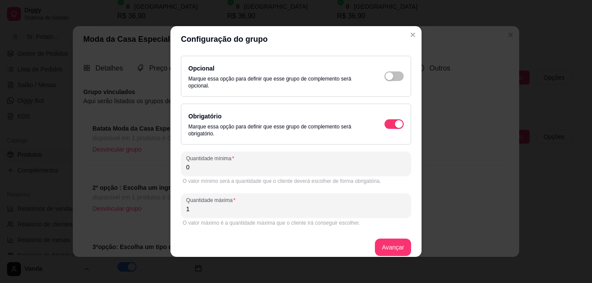
click at [200, 168] on input "0" at bounding box center [296, 167] width 220 height 9
click at [394, 247] on button "Avançar" at bounding box center [393, 247] width 36 height 17
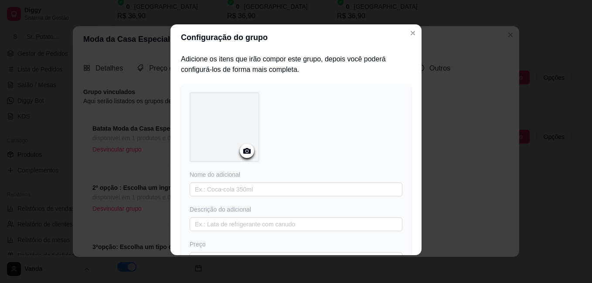
scroll to position [0, 0]
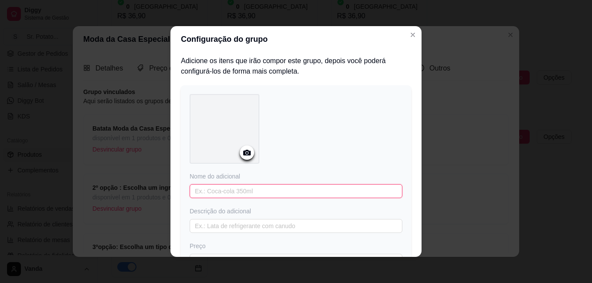
click at [225, 189] on input "text" at bounding box center [295, 191] width 213 height 14
click at [409, 34] on icon "Close" at bounding box center [412, 34] width 7 height 7
click at [411, 34] on icon "Close" at bounding box center [412, 34] width 3 height 3
click at [219, 189] on input "text" at bounding box center [295, 191] width 213 height 14
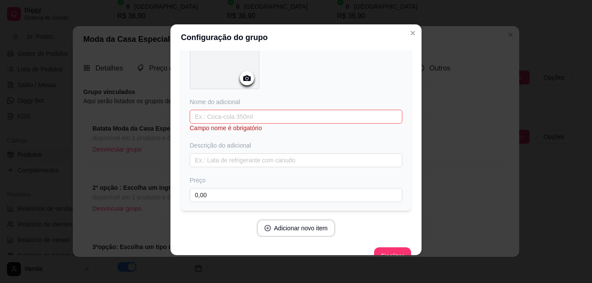
scroll to position [91, 0]
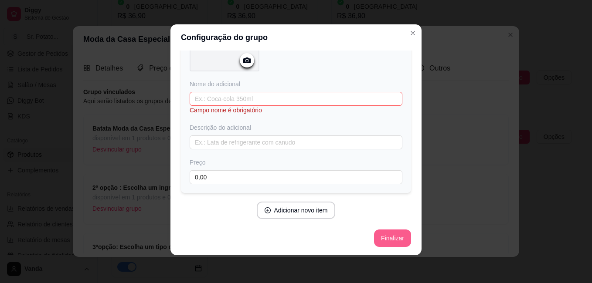
click at [383, 231] on button "Finalizar" at bounding box center [392, 238] width 37 height 17
click at [413, 33] on button "Close" at bounding box center [413, 33] width 14 height 14
click at [388, 238] on button "Finalizar" at bounding box center [392, 238] width 36 height 17
click at [409, 31] on icon "Close" at bounding box center [412, 33] width 7 height 7
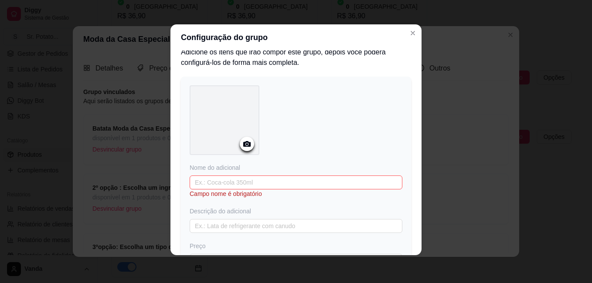
scroll to position [0, 0]
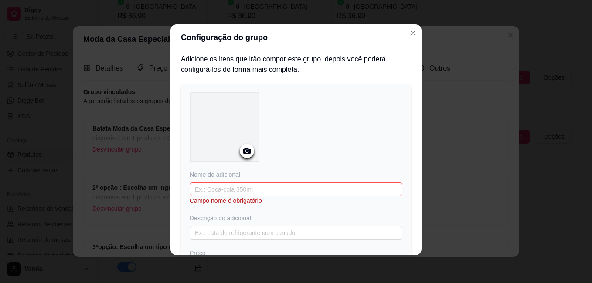
click at [243, 152] on icon at bounding box center [246, 151] width 7 height 6
click at [409, 33] on icon "Close" at bounding box center [412, 33] width 7 height 7
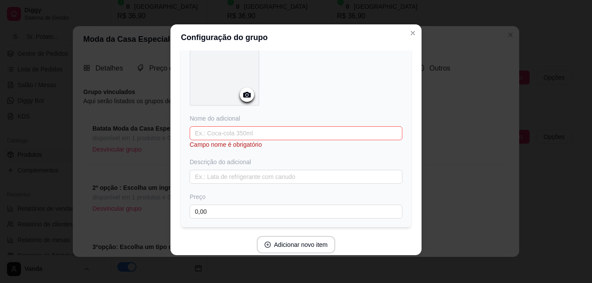
scroll to position [91, 0]
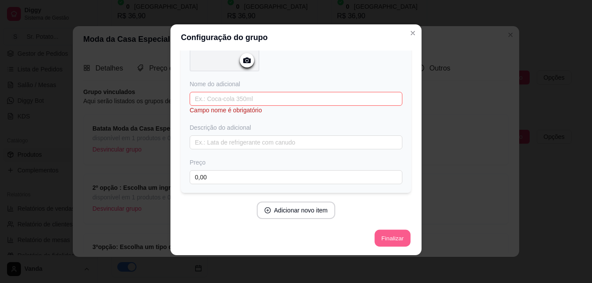
click at [378, 235] on button "Finalizar" at bounding box center [392, 238] width 36 height 17
click at [378, 234] on button "Finalizar" at bounding box center [392, 238] width 36 height 17
click at [409, 32] on icon "Close" at bounding box center [412, 33] width 7 height 7
click at [412, 34] on icon "Close" at bounding box center [412, 33] width 7 height 7
click at [144, 140] on div "Configuração do grupo Adicione os itens que irão compor este grupo, depois você…" at bounding box center [296, 141] width 592 height 283
